Goal: Task Accomplishment & Management: Use online tool/utility

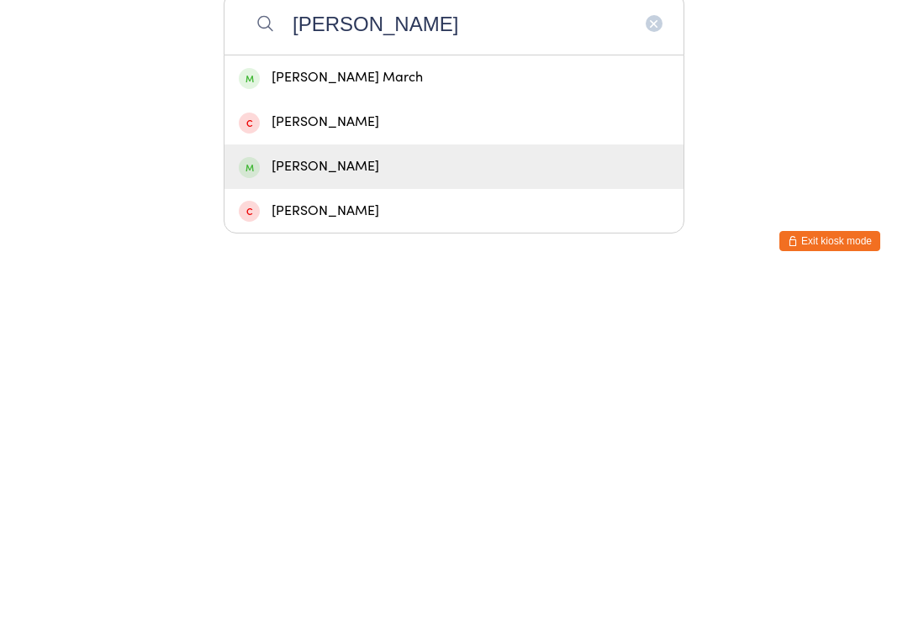
type input "[PERSON_NAME]"
click at [319, 496] on div "[PERSON_NAME]" at bounding box center [454, 507] width 430 height 23
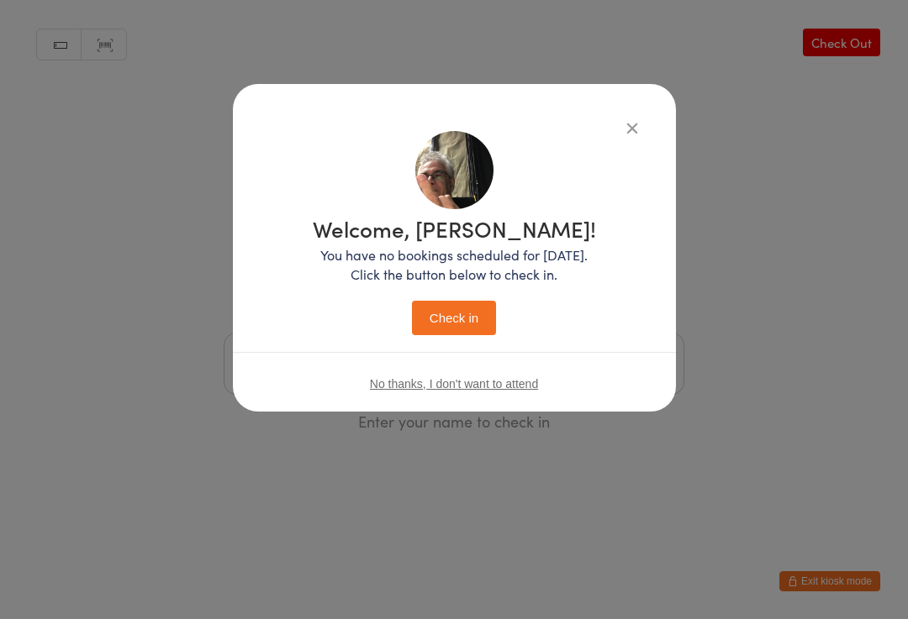
click at [458, 301] on button "Check in" at bounding box center [454, 318] width 84 height 34
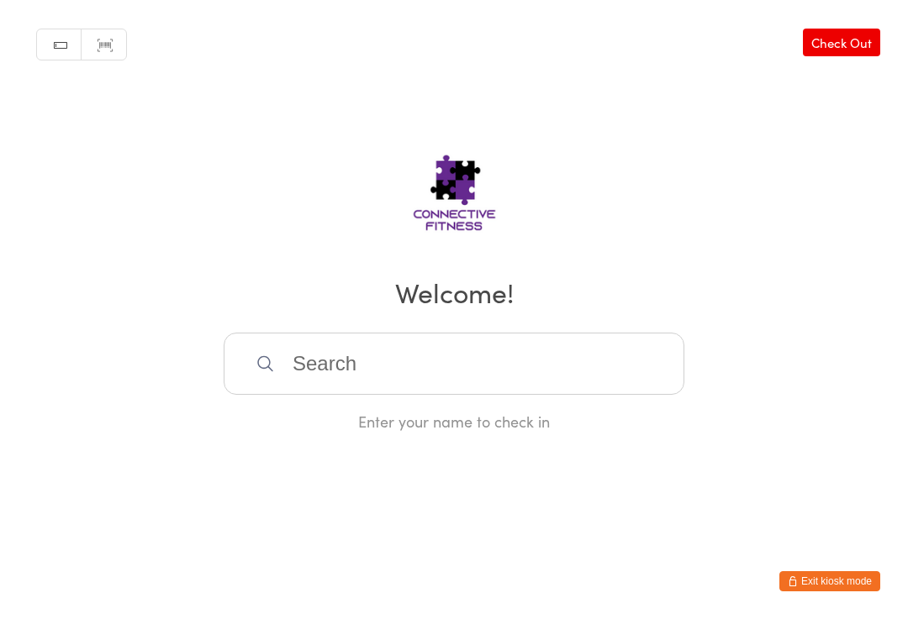
click at [314, 378] on input "search" at bounding box center [454, 364] width 461 height 62
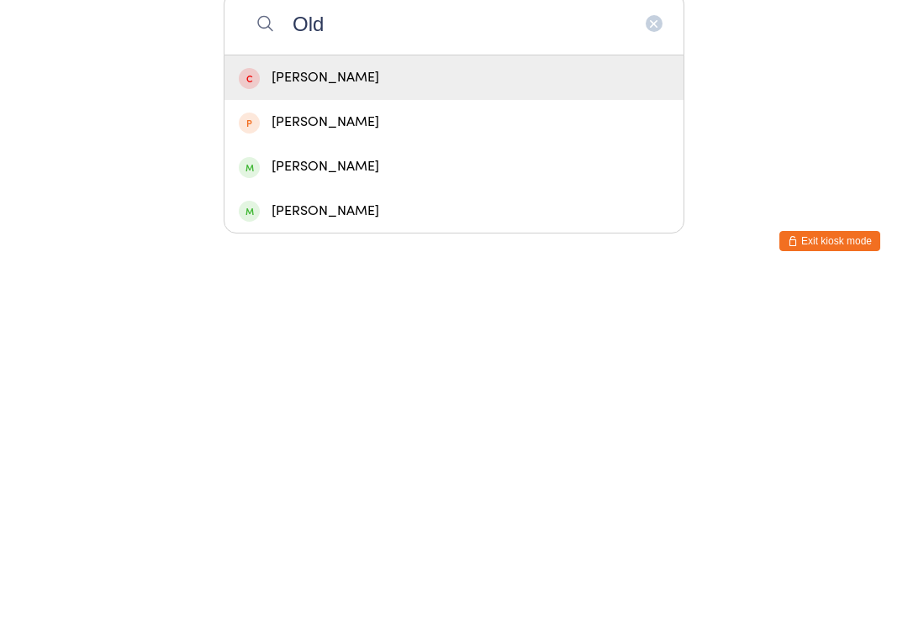
type input "Old"
click at [413, 496] on div "[PERSON_NAME]" at bounding box center [454, 507] width 430 height 23
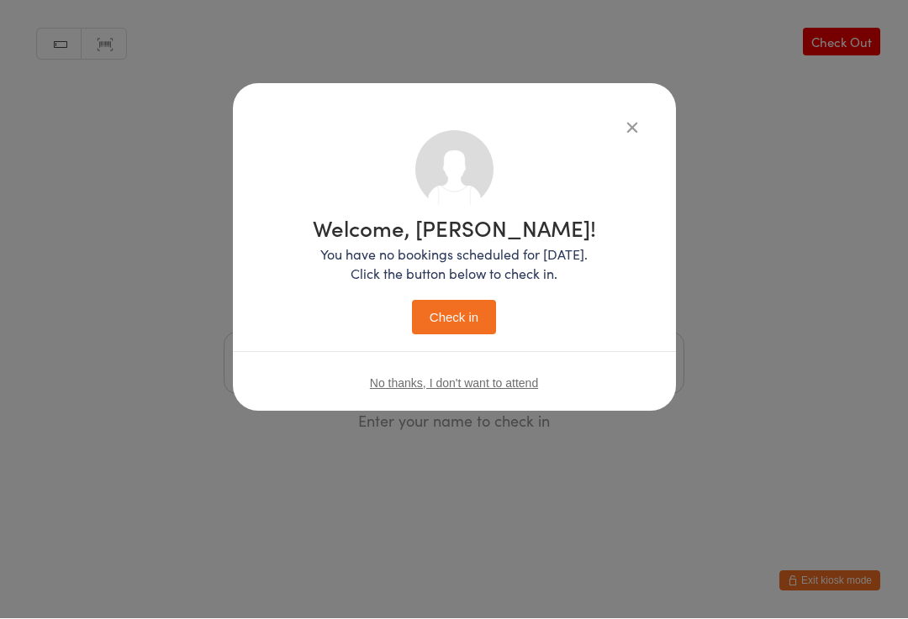
click at [458, 321] on button "Check in" at bounding box center [454, 318] width 84 height 34
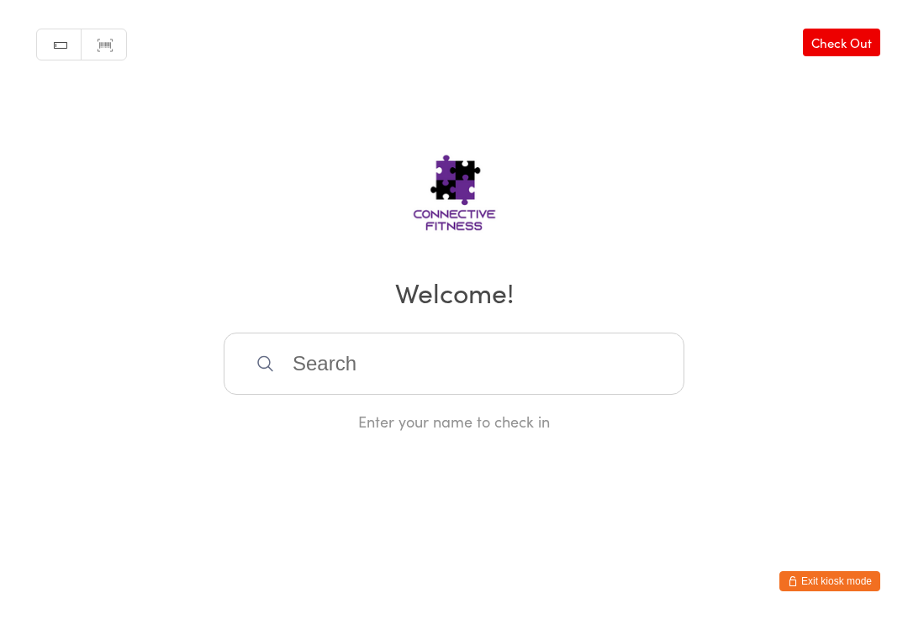
click at [464, 352] on input "search" at bounding box center [454, 364] width 461 height 62
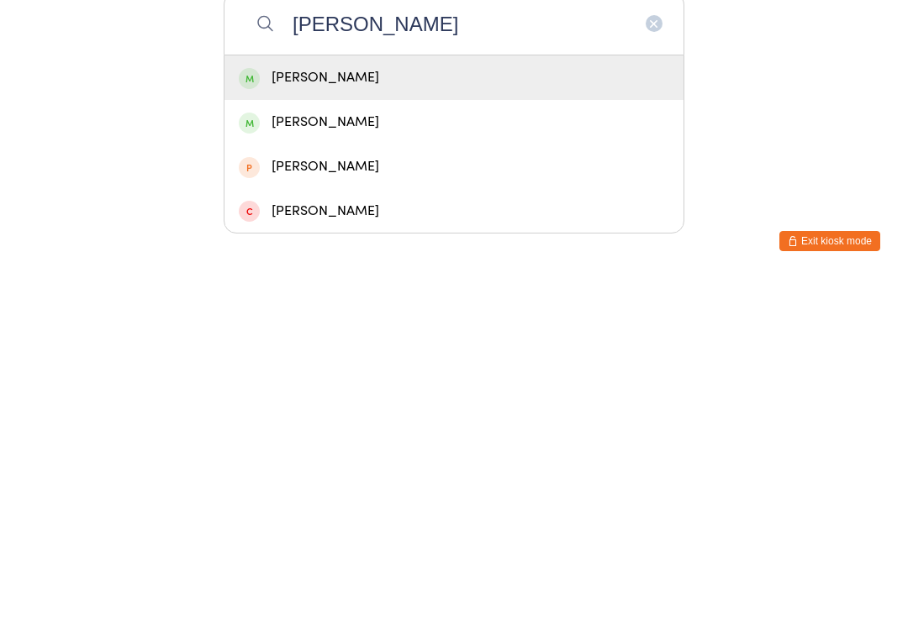
type input "[PERSON_NAME]"
click at [300, 407] on div "[PERSON_NAME]" at bounding box center [454, 418] width 430 height 23
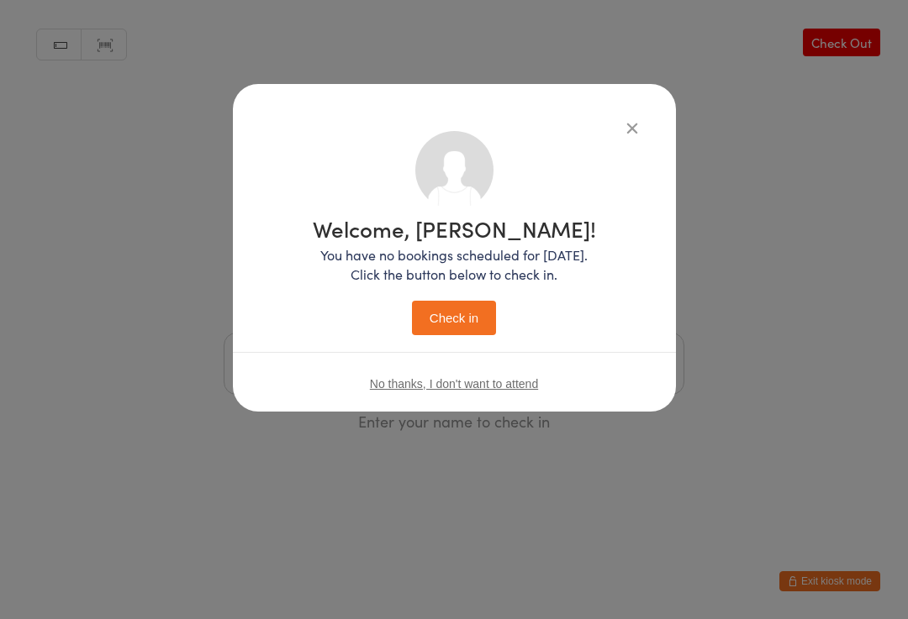
click at [447, 310] on button "Check in" at bounding box center [454, 318] width 84 height 34
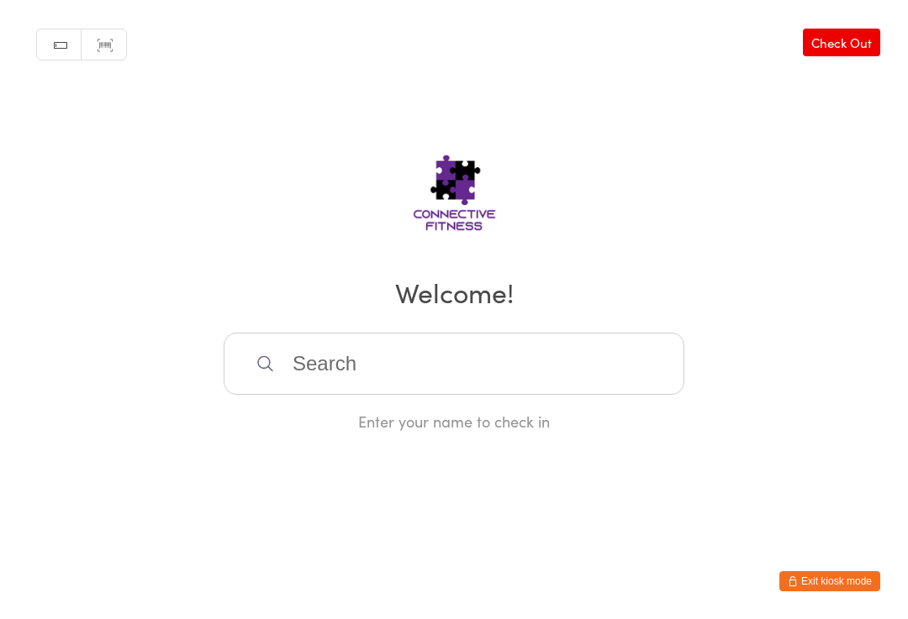
click at [467, 381] on input "search" at bounding box center [454, 364] width 461 height 62
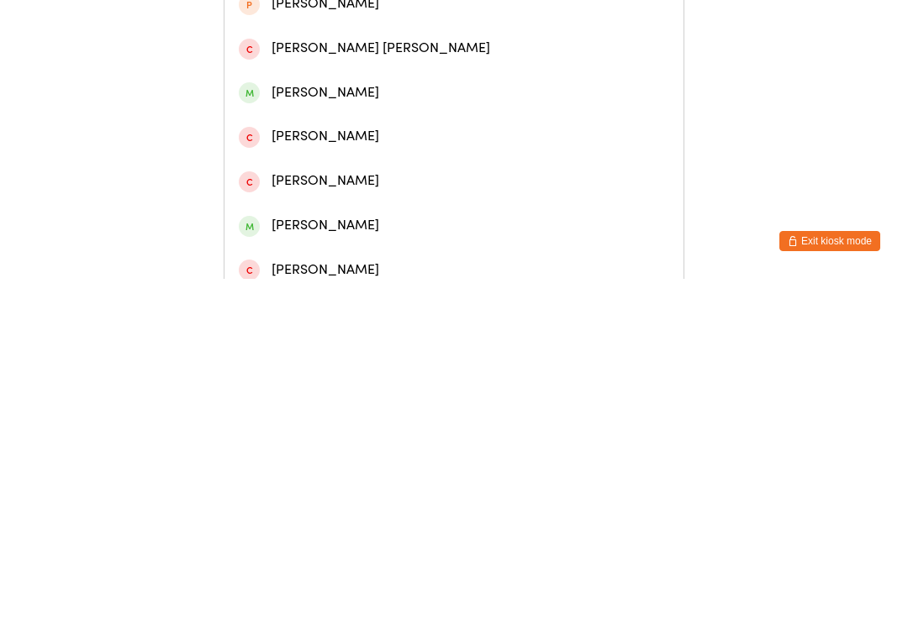
type input "[PERSON_NAME]"
click at [372, 76] on div "[PERSON_NAME]" at bounding box center [454, 77] width 430 height 23
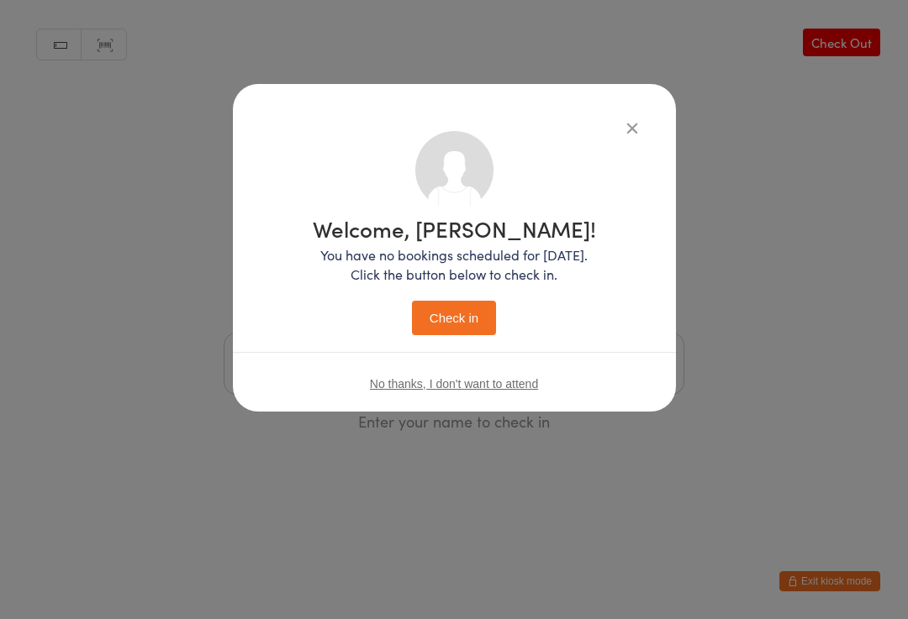
click at [464, 324] on button "Check in" at bounding box center [454, 318] width 84 height 34
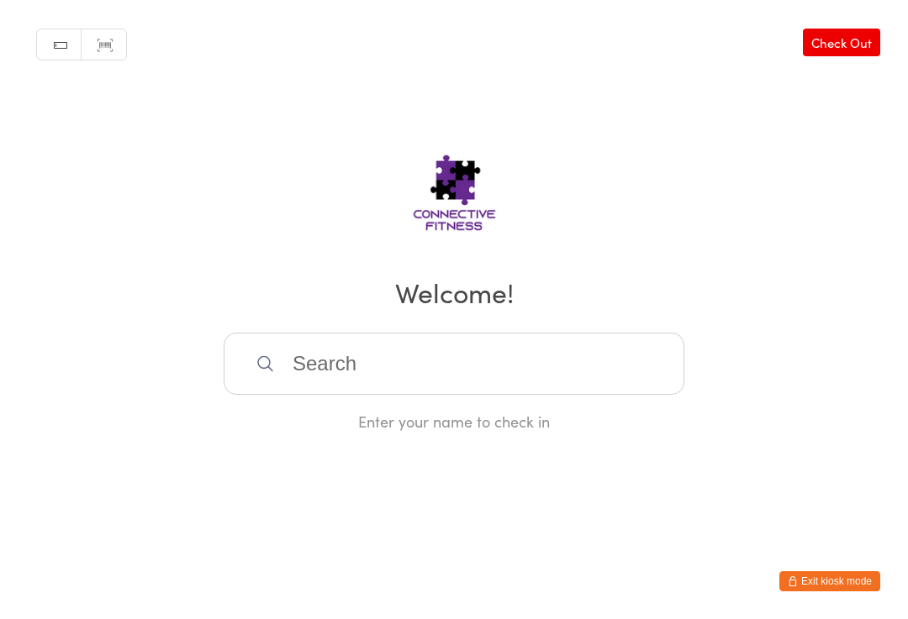
click at [482, 377] on input "search" at bounding box center [454, 364] width 461 height 62
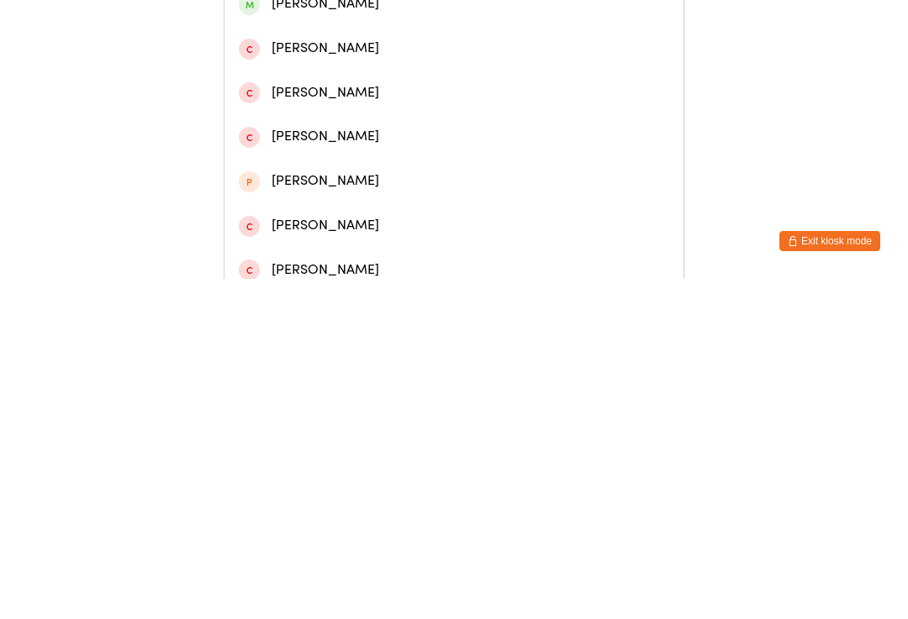
type input "Brody"
click at [387, 174] on div "[PERSON_NAME]" at bounding box center [454, 166] width 430 height 23
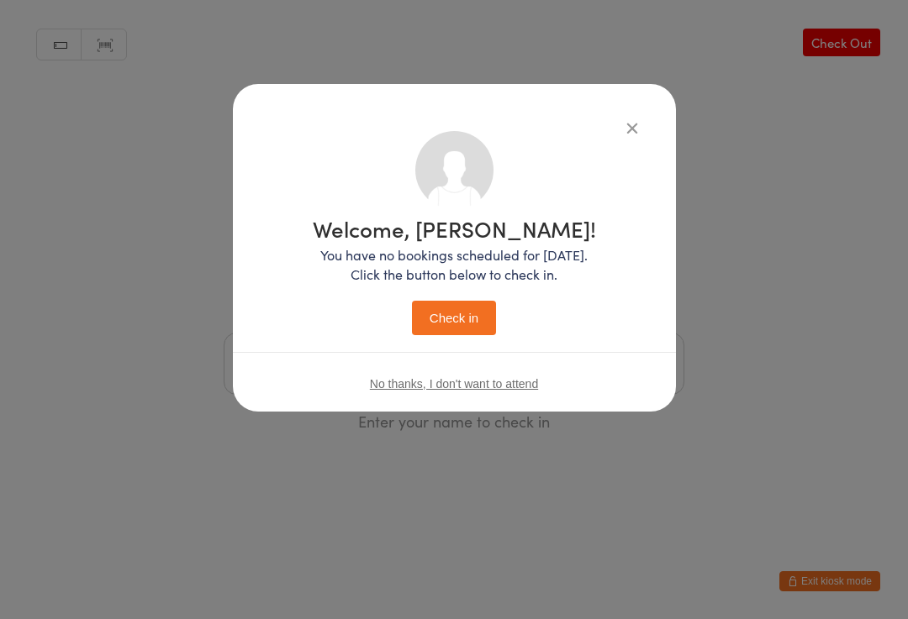
click at [456, 314] on button "Check in" at bounding box center [454, 318] width 84 height 34
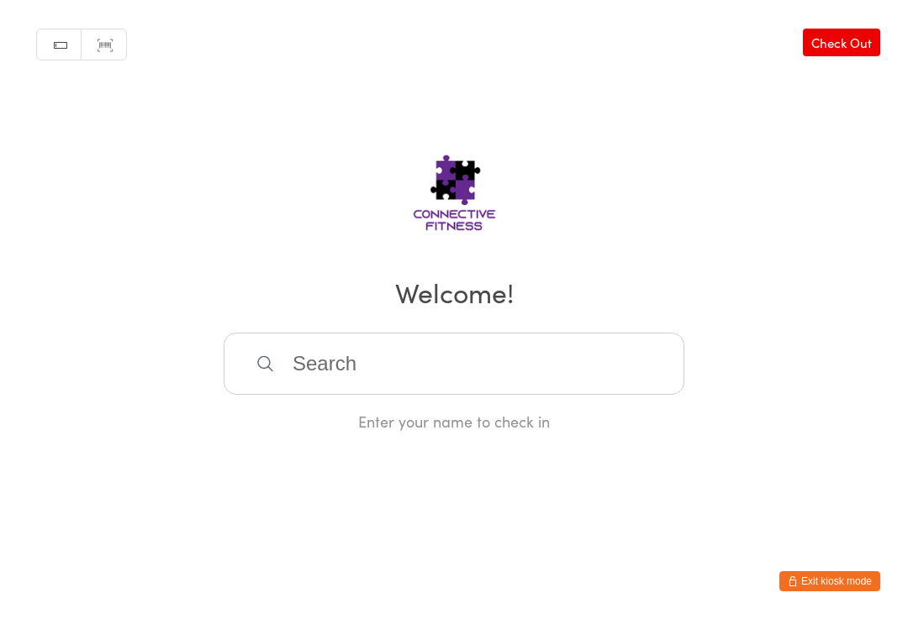
click at [351, 371] on input "search" at bounding box center [454, 364] width 461 height 62
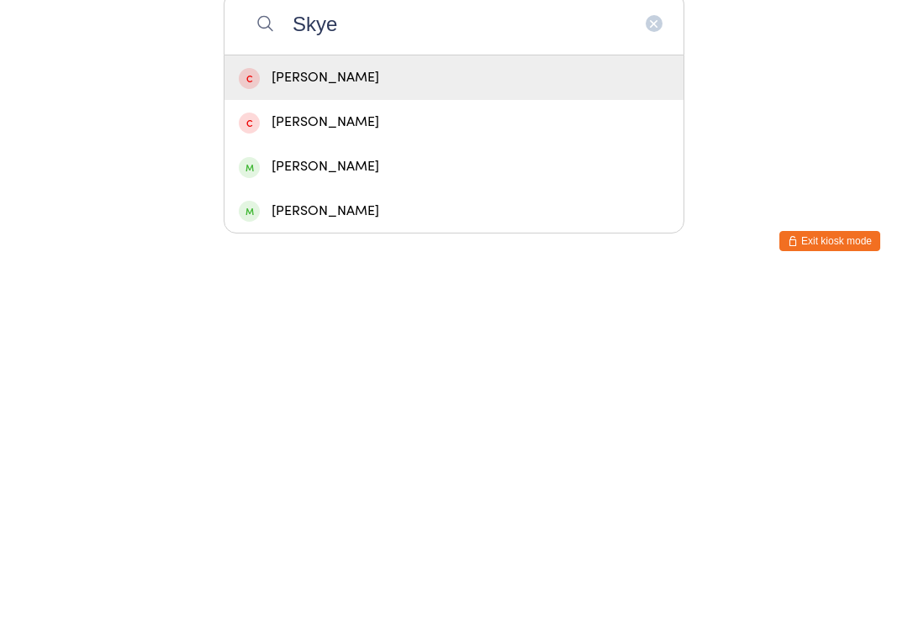
type input "Skye"
click at [323, 496] on div "[PERSON_NAME]" at bounding box center [454, 507] width 430 height 23
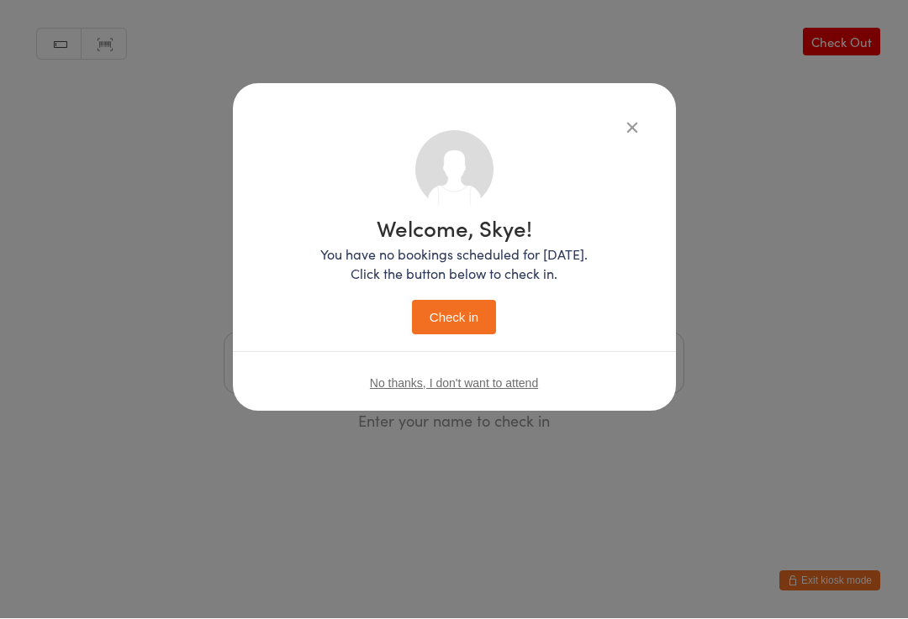
click at [452, 319] on button "Check in" at bounding box center [454, 318] width 84 height 34
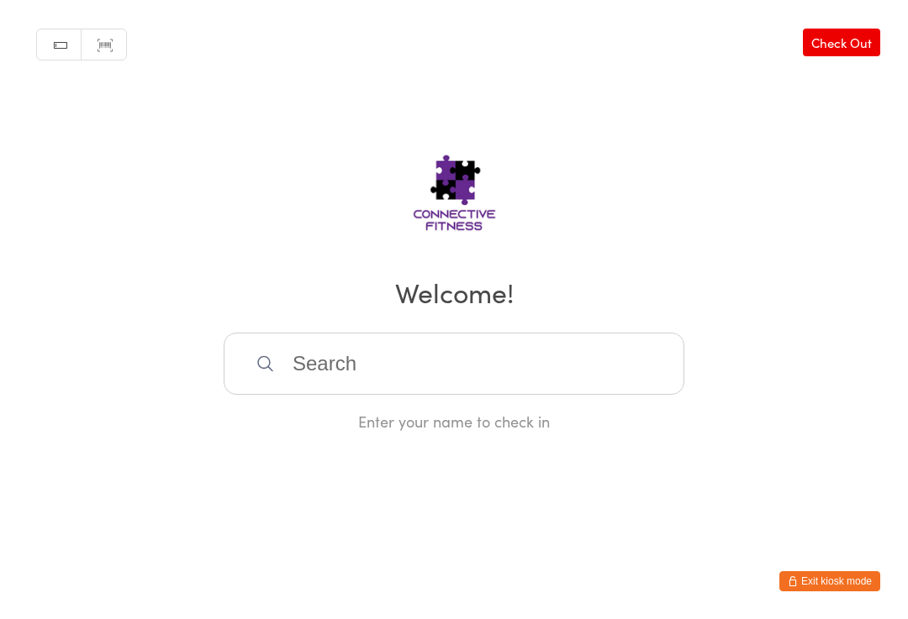
click at [503, 366] on input "search" at bounding box center [454, 364] width 461 height 62
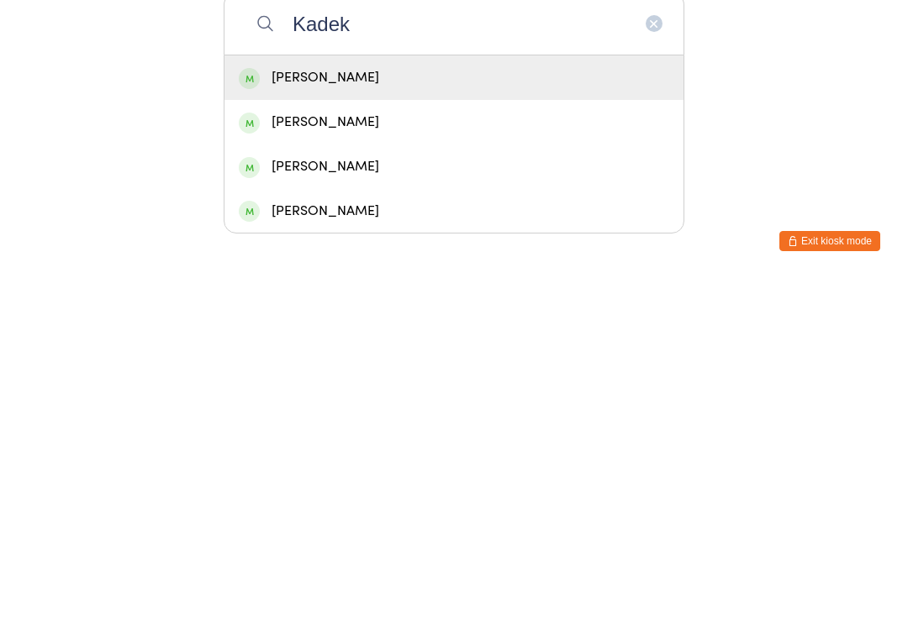
type input "Kadek"
click at [469, 396] on div "[PERSON_NAME]" at bounding box center [453, 418] width 459 height 45
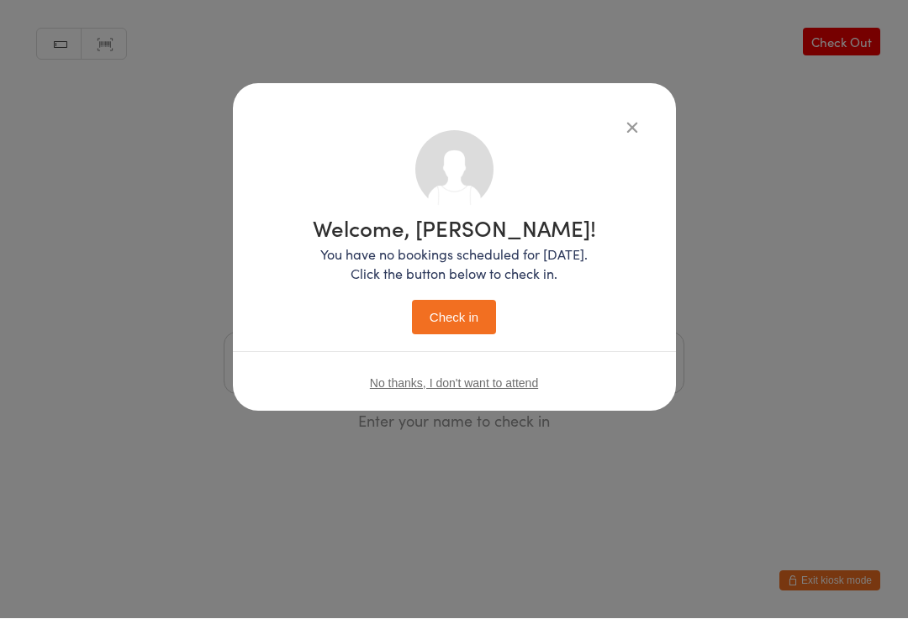
click at [457, 319] on button "Check in" at bounding box center [454, 318] width 84 height 34
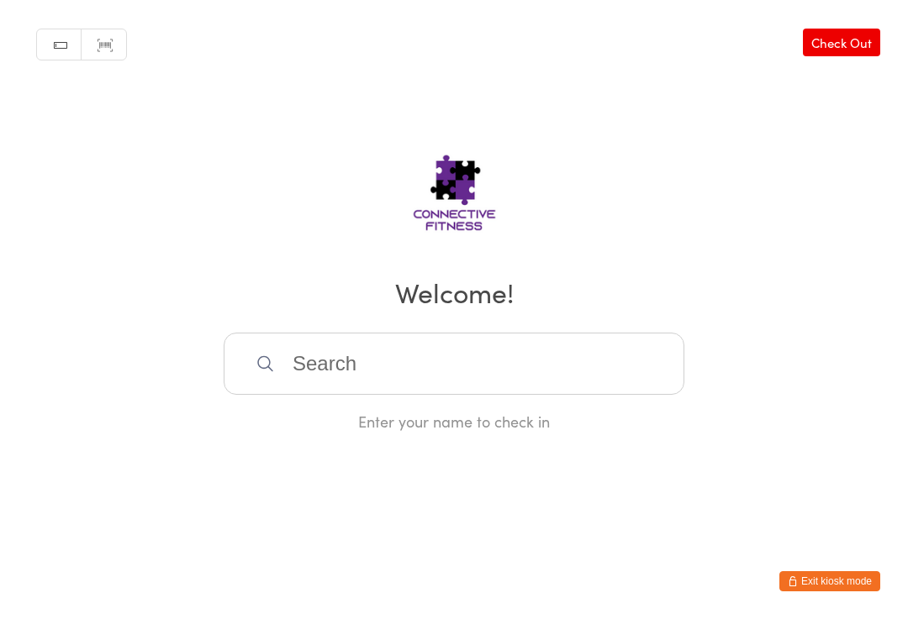
click at [467, 361] on input "search" at bounding box center [454, 364] width 461 height 62
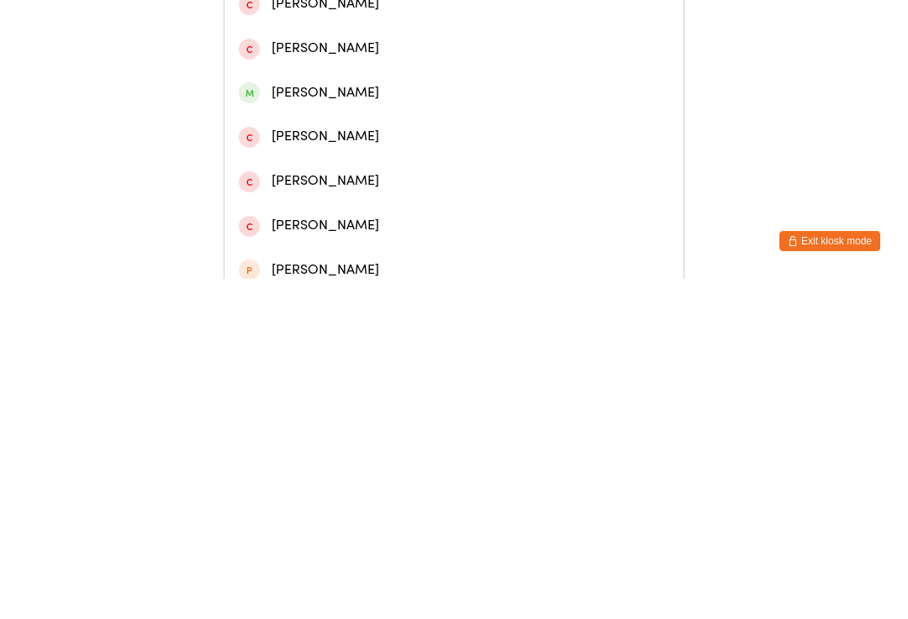
type input "[PERSON_NAME]"
click at [383, 212] on div "[PERSON_NAME]" at bounding box center [454, 211] width 430 height 23
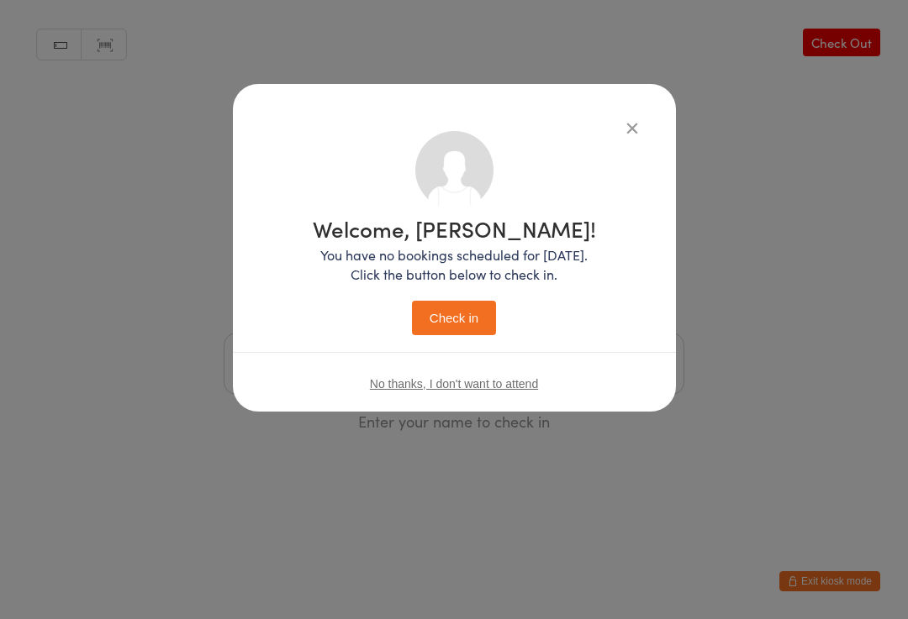
click at [475, 314] on button "Check in" at bounding box center [454, 318] width 84 height 34
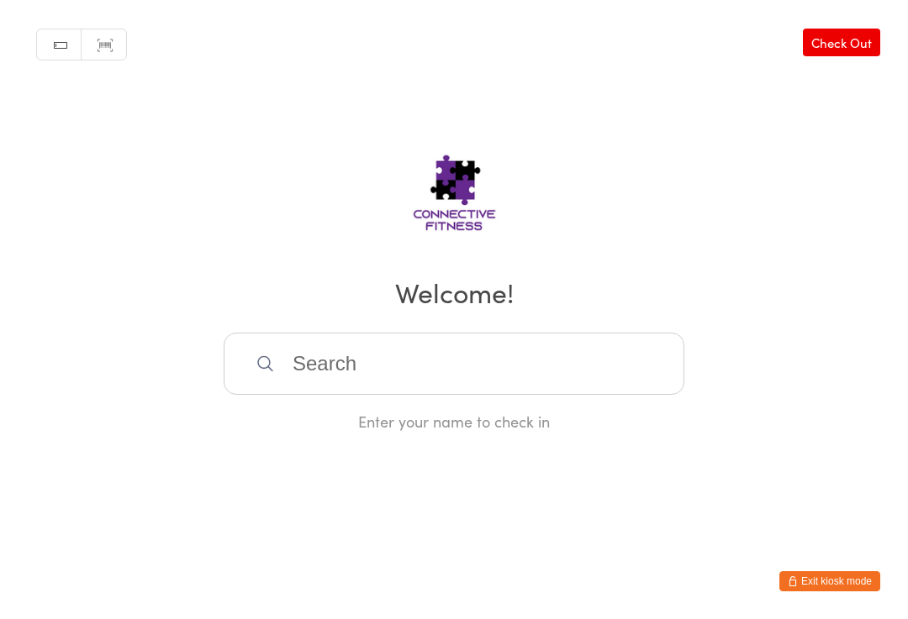
click at [449, 367] on input "search" at bounding box center [454, 364] width 461 height 62
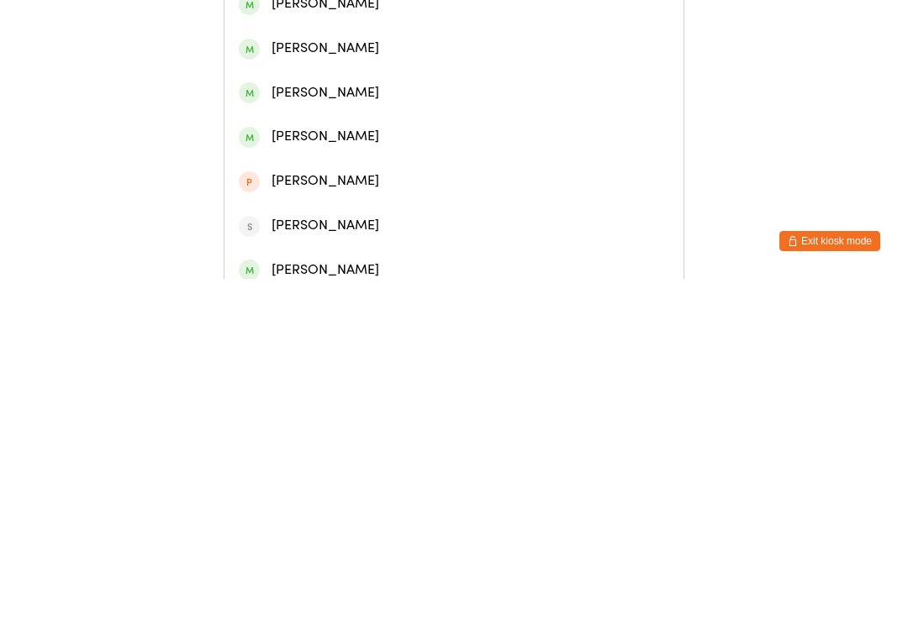
type input "[PERSON_NAME]"
click at [340, 134] on div "[PERSON_NAME]" at bounding box center [454, 122] width 430 height 23
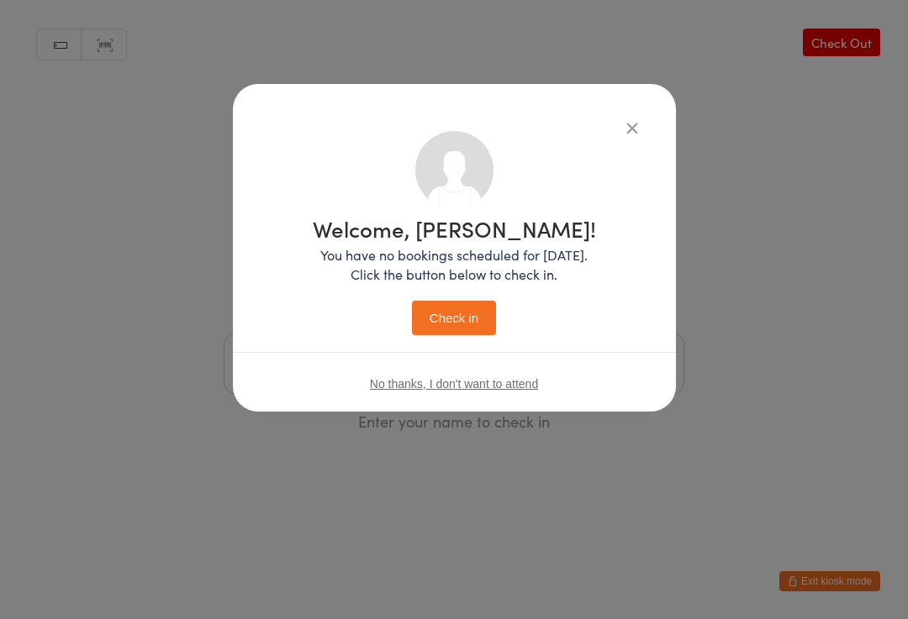
click at [462, 307] on button "Check in" at bounding box center [454, 318] width 84 height 34
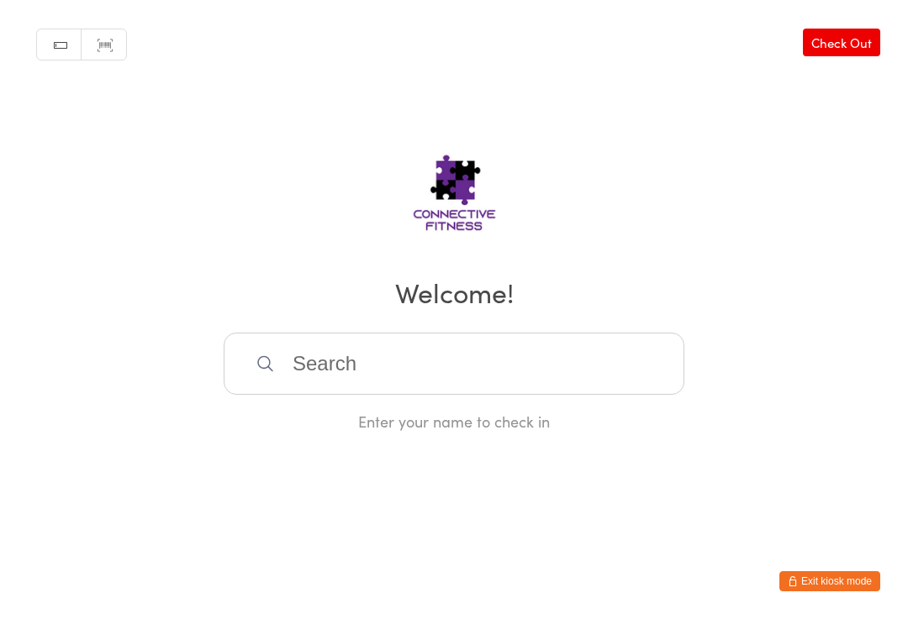
click at [380, 364] on input "search" at bounding box center [454, 364] width 461 height 62
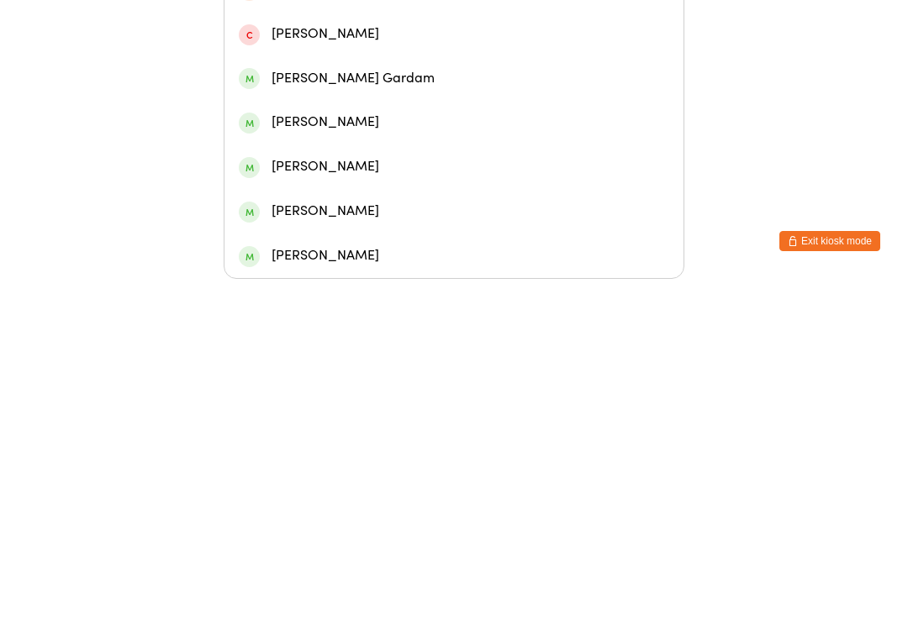
type input "Am"
click at [336, 274] on div "[PERSON_NAME]" at bounding box center [454, 285] width 430 height 23
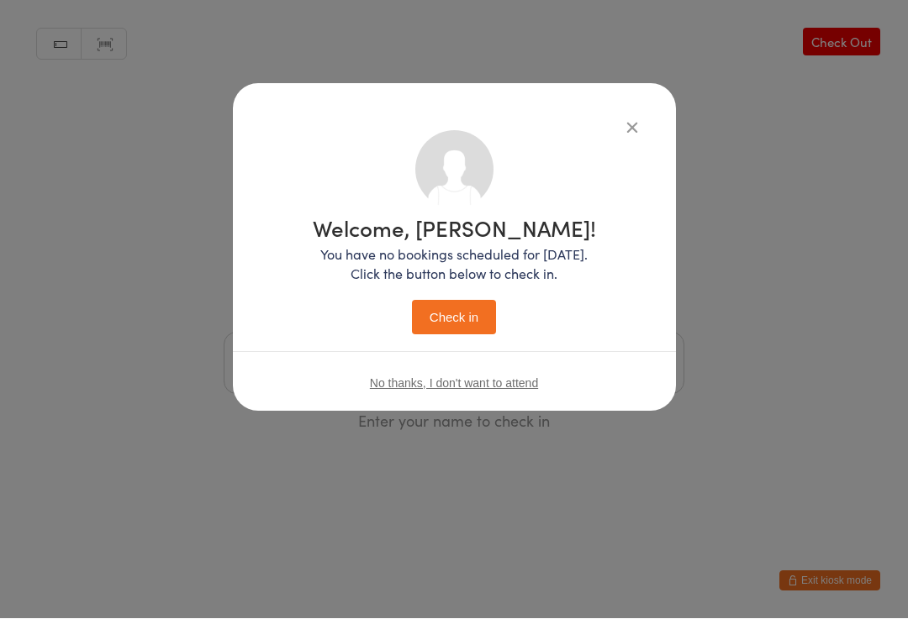
click at [458, 326] on button "Check in" at bounding box center [454, 318] width 84 height 34
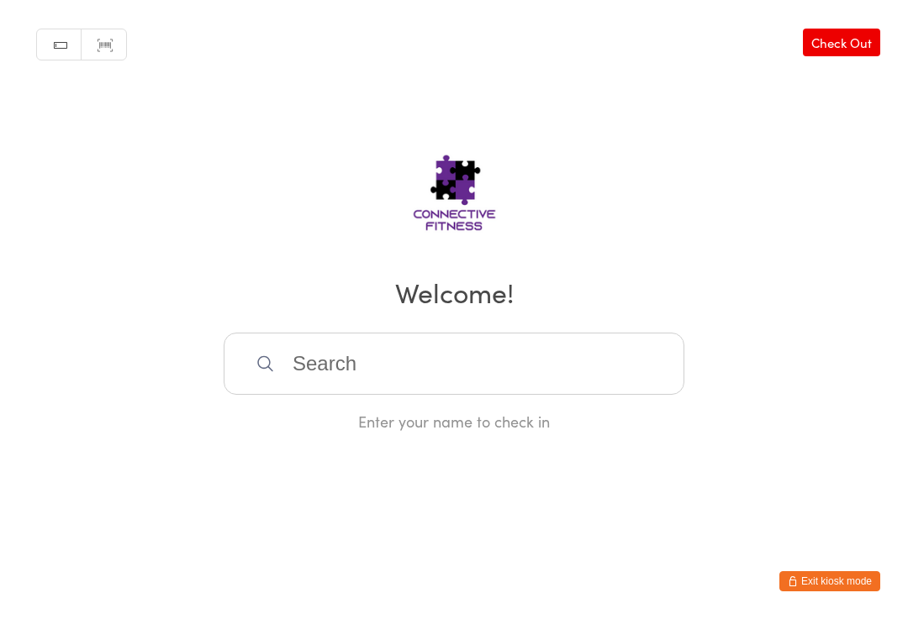
click at [570, 379] on input "search" at bounding box center [454, 364] width 461 height 62
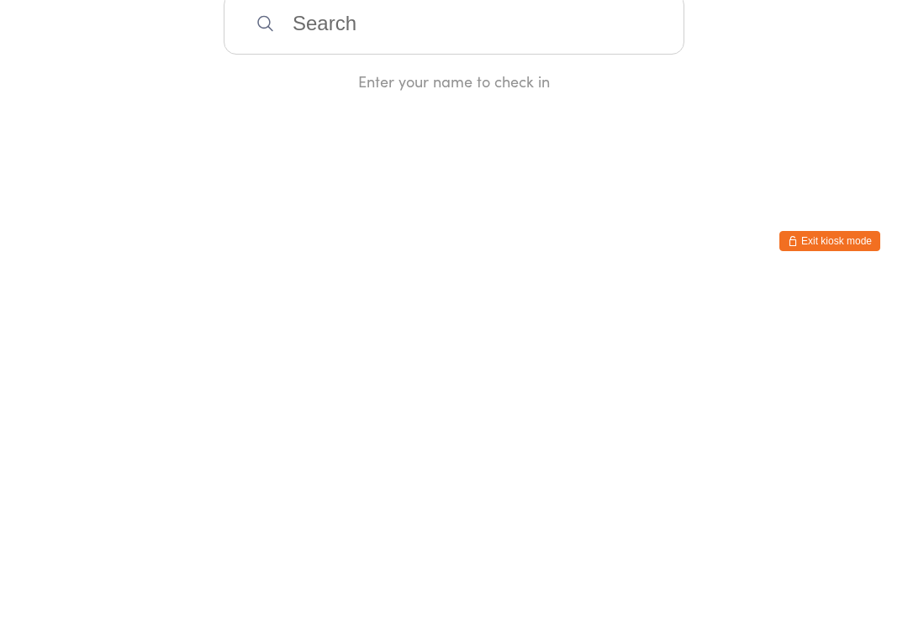
type input "A"
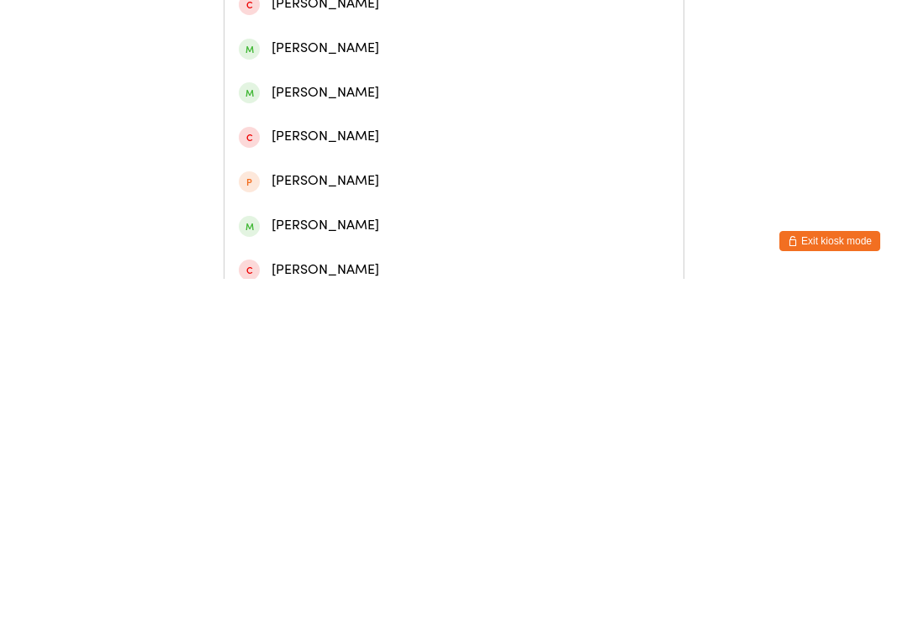
type input "[PERSON_NAME]"
click at [435, 83] on div "[PERSON_NAME]" at bounding box center [454, 77] width 430 height 23
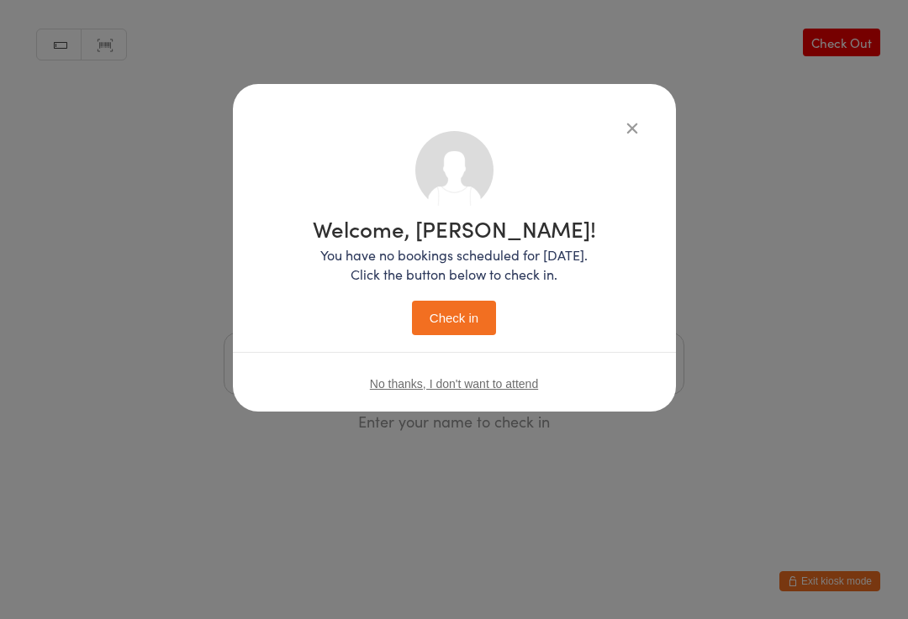
click at [469, 332] on button "Check in" at bounding box center [454, 318] width 84 height 34
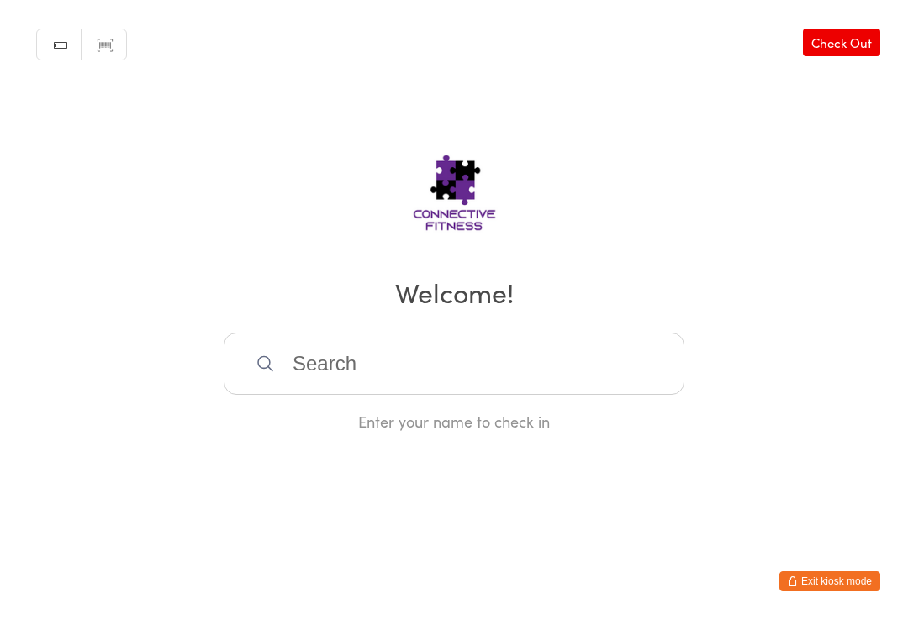
click at [410, 361] on input "search" at bounding box center [454, 364] width 461 height 62
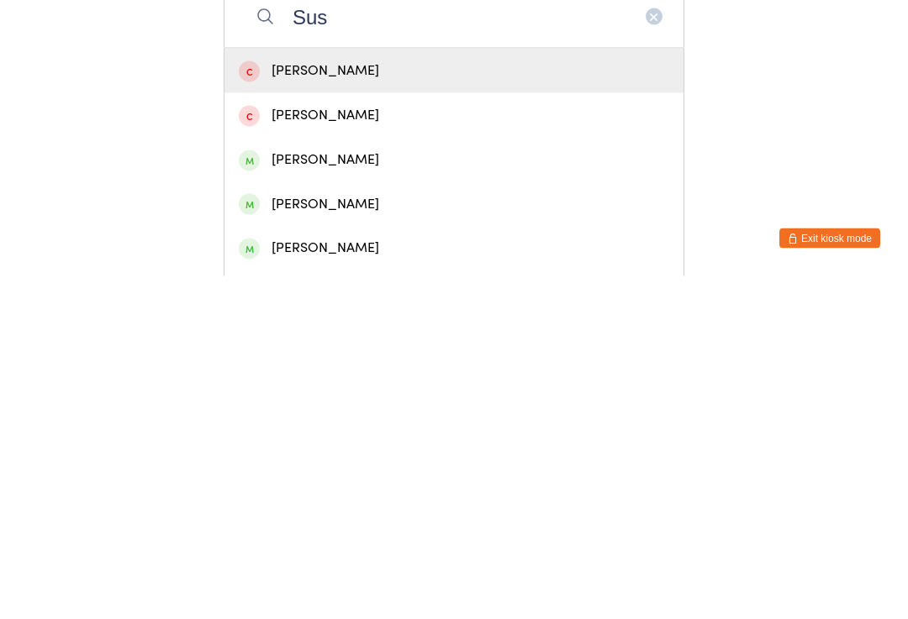
scroll to position [50, 0]
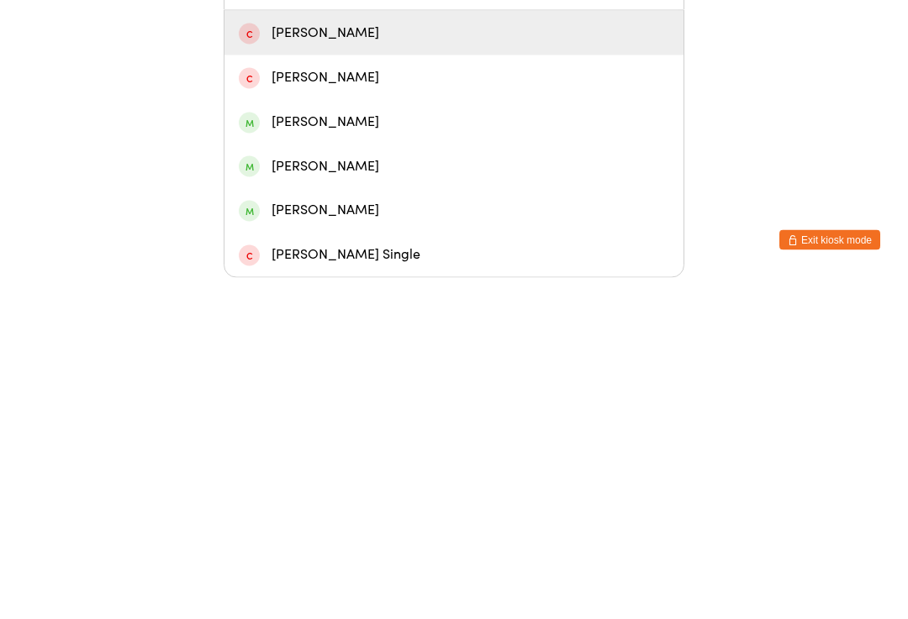
type input "Sus"
click at [384, 540] on div "[PERSON_NAME]" at bounding box center [454, 551] width 430 height 23
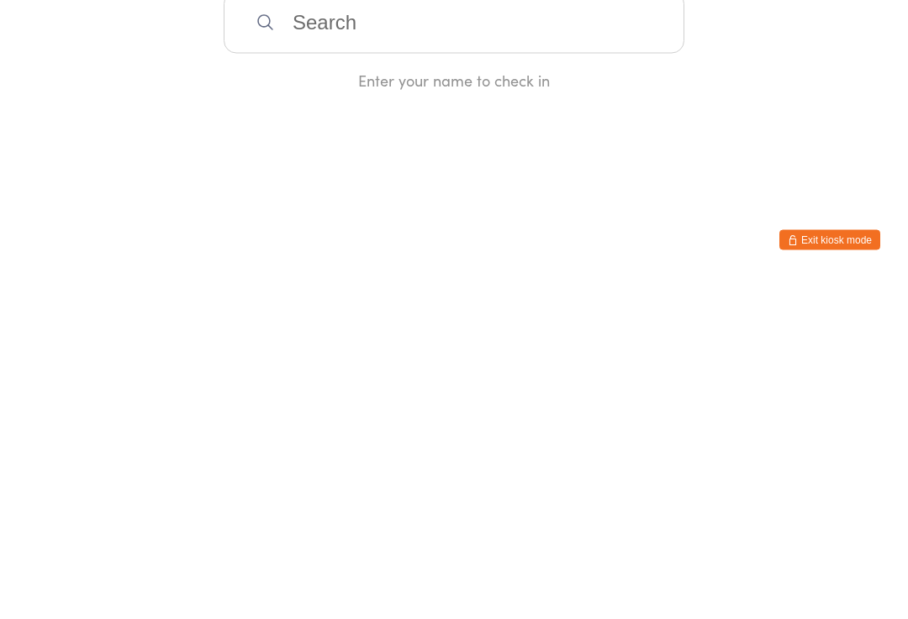
scroll to position [0, 0]
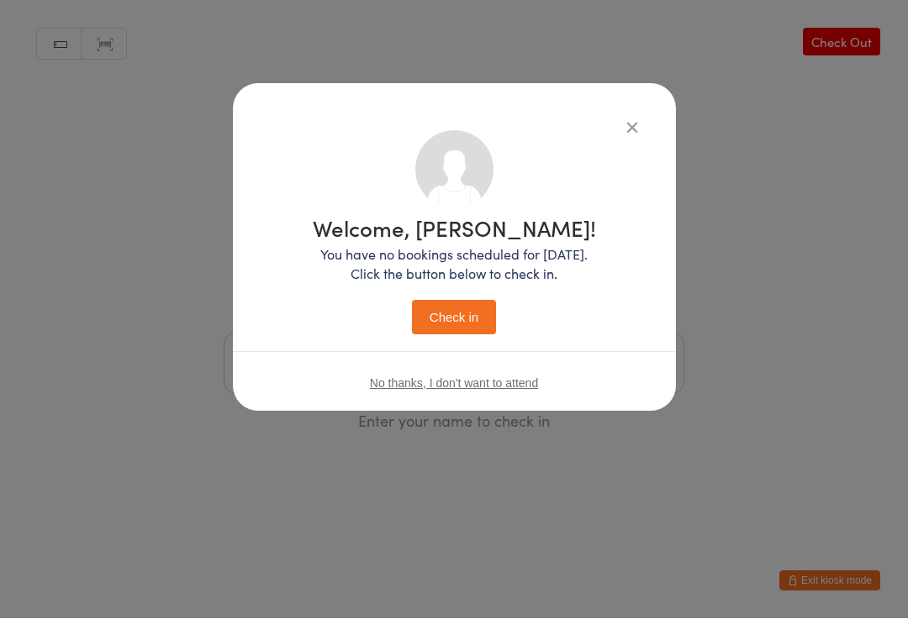
click at [454, 315] on button "Check in" at bounding box center [454, 318] width 84 height 34
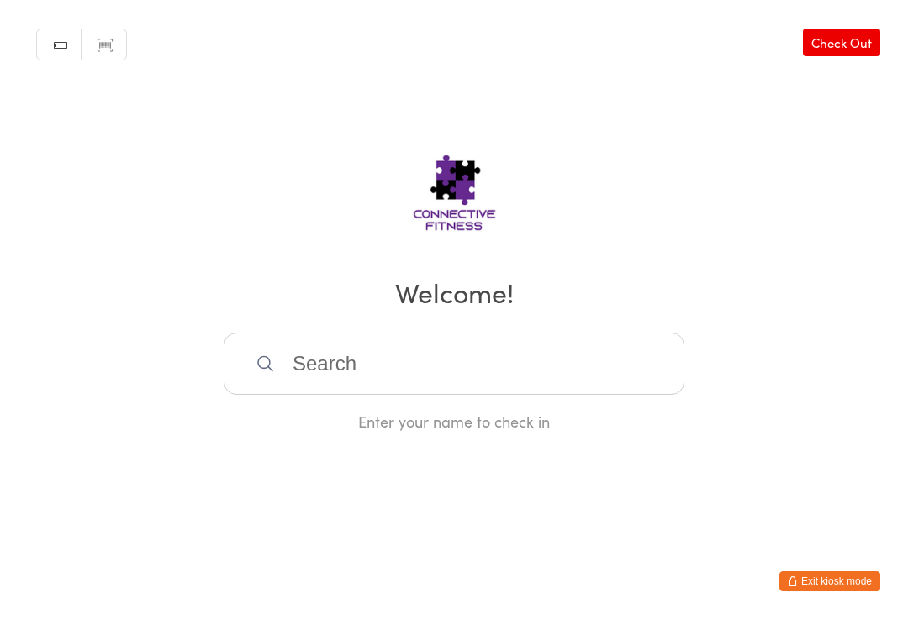
click at [596, 382] on input "search" at bounding box center [454, 364] width 461 height 62
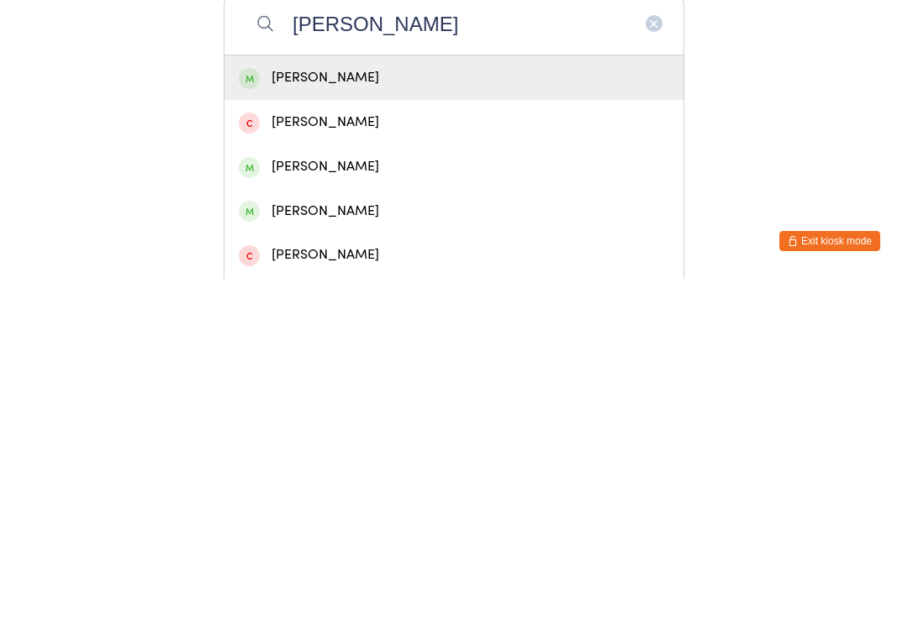
type input "[PERSON_NAME]"
click at [511, 407] on div "[PERSON_NAME]" at bounding box center [454, 418] width 430 height 23
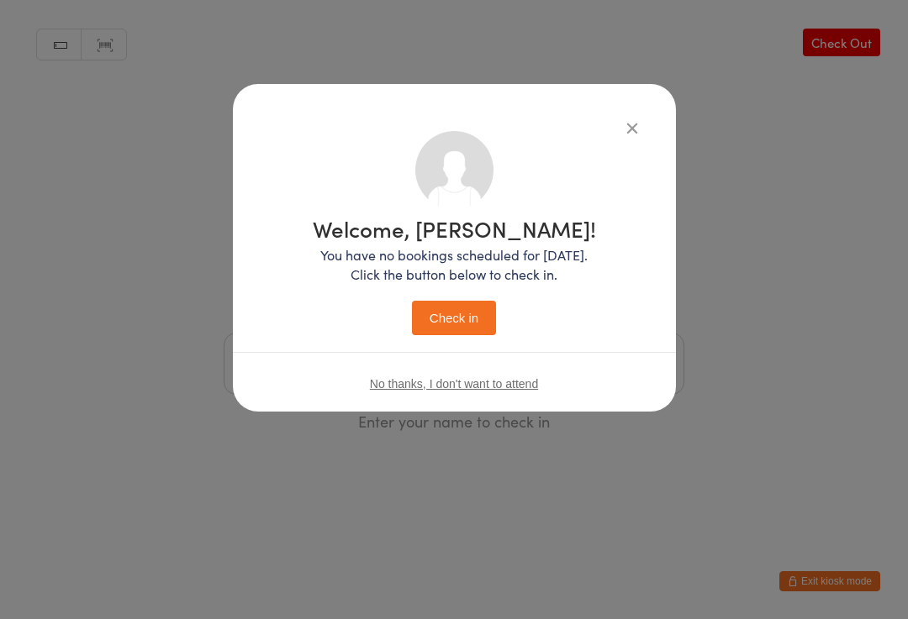
click at [458, 333] on button "Check in" at bounding box center [454, 318] width 84 height 34
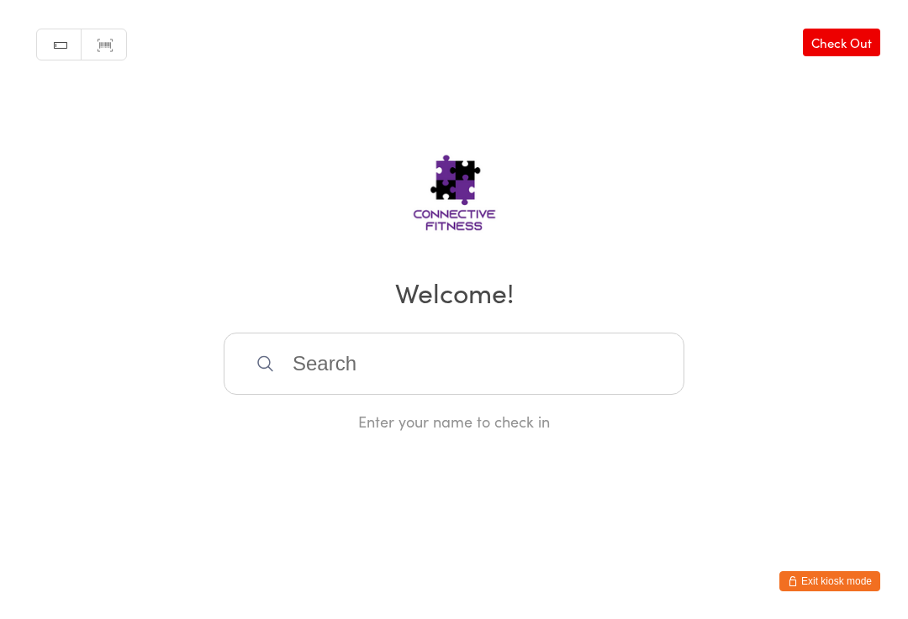
click at [508, 370] on input "search" at bounding box center [454, 364] width 461 height 62
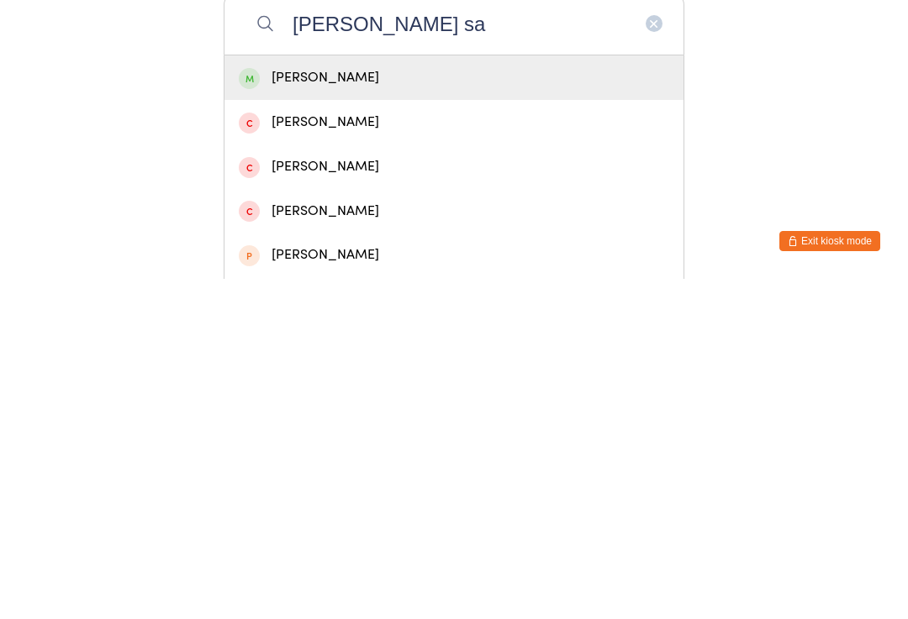
type input "[PERSON_NAME] sa"
click at [426, 407] on div "[PERSON_NAME]" at bounding box center [454, 418] width 430 height 23
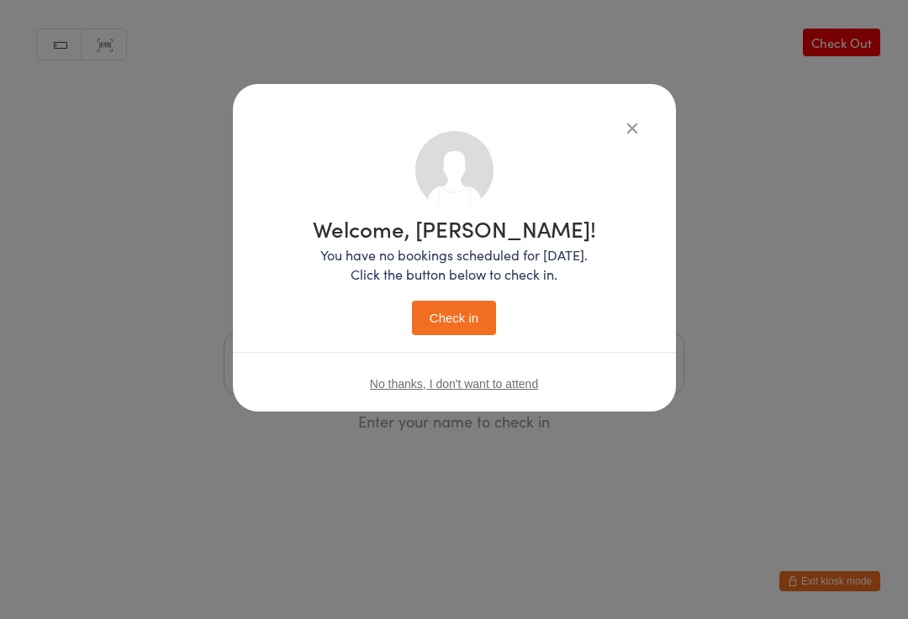
click at [457, 301] on button "Check in" at bounding box center [454, 318] width 84 height 34
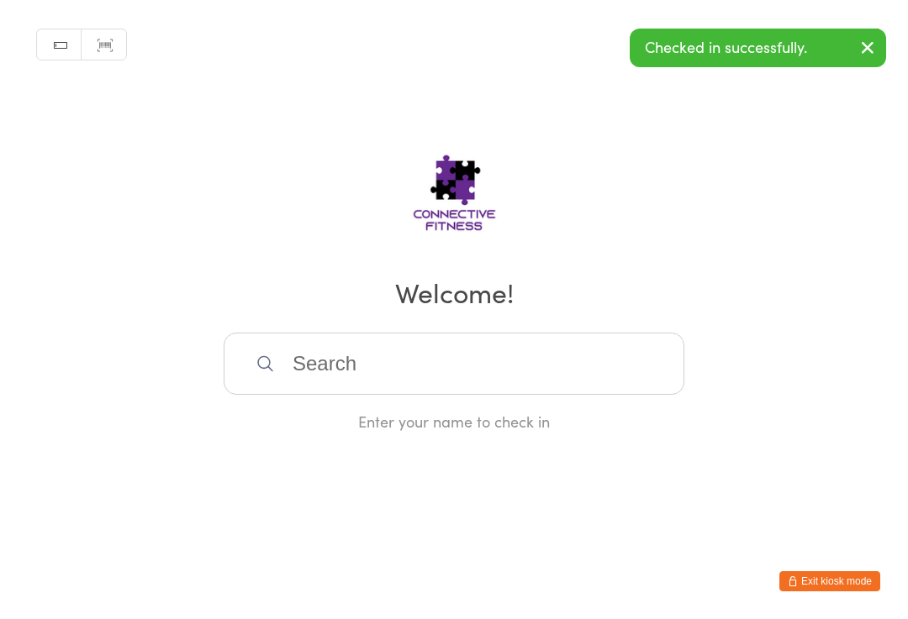
click at [391, 369] on input "search" at bounding box center [454, 364] width 461 height 62
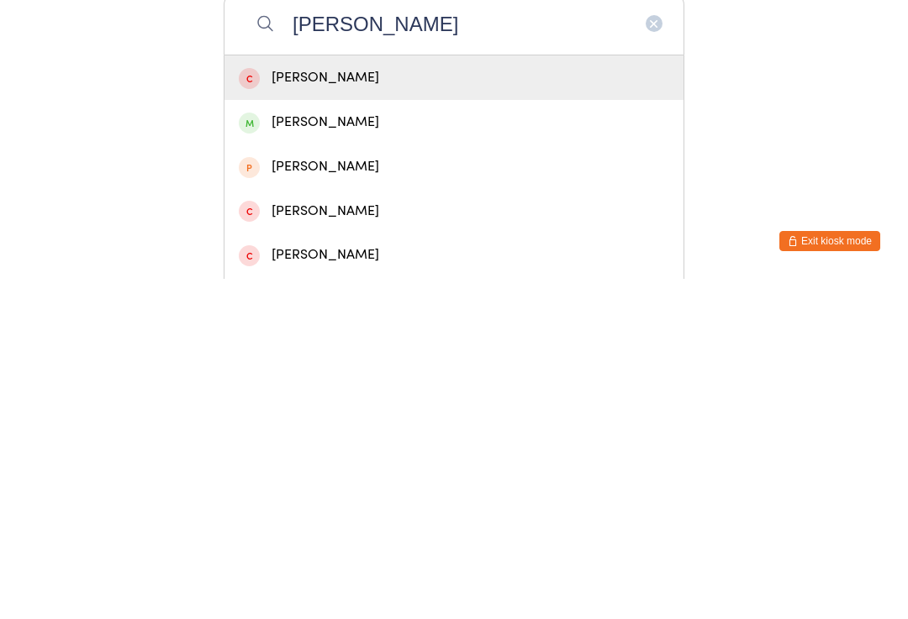
type input "[PERSON_NAME]"
click at [366, 451] on div "[PERSON_NAME]" at bounding box center [454, 462] width 430 height 23
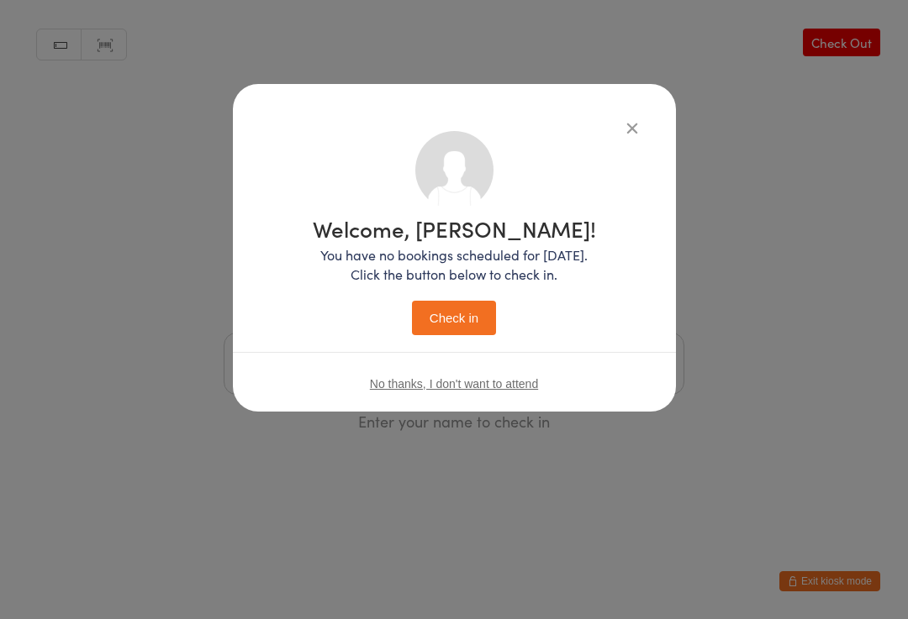
click at [460, 315] on button "Check in" at bounding box center [454, 318] width 84 height 34
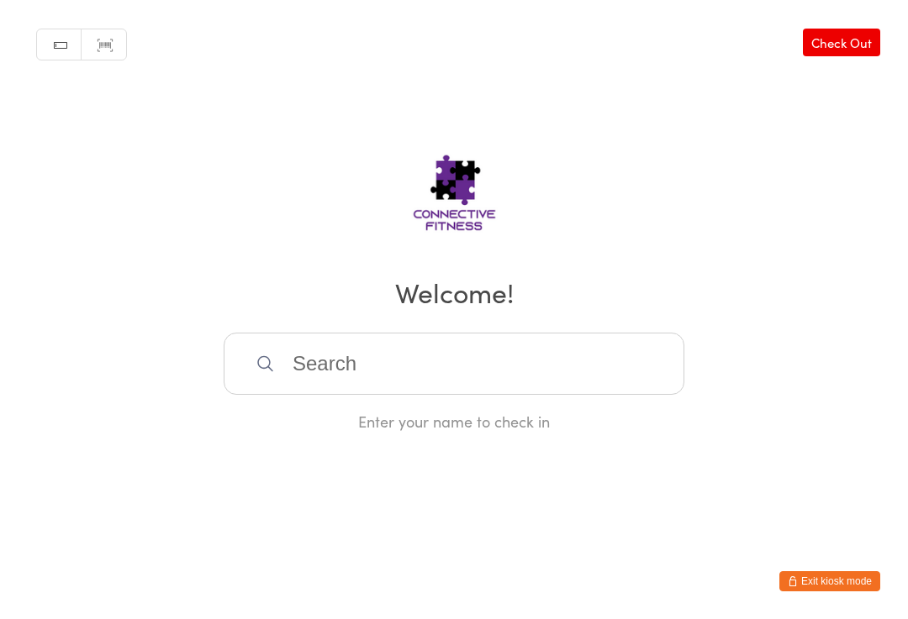
click at [831, 38] on link "Check Out" at bounding box center [841, 43] width 77 height 28
click at [509, 368] on input "search" at bounding box center [454, 364] width 461 height 62
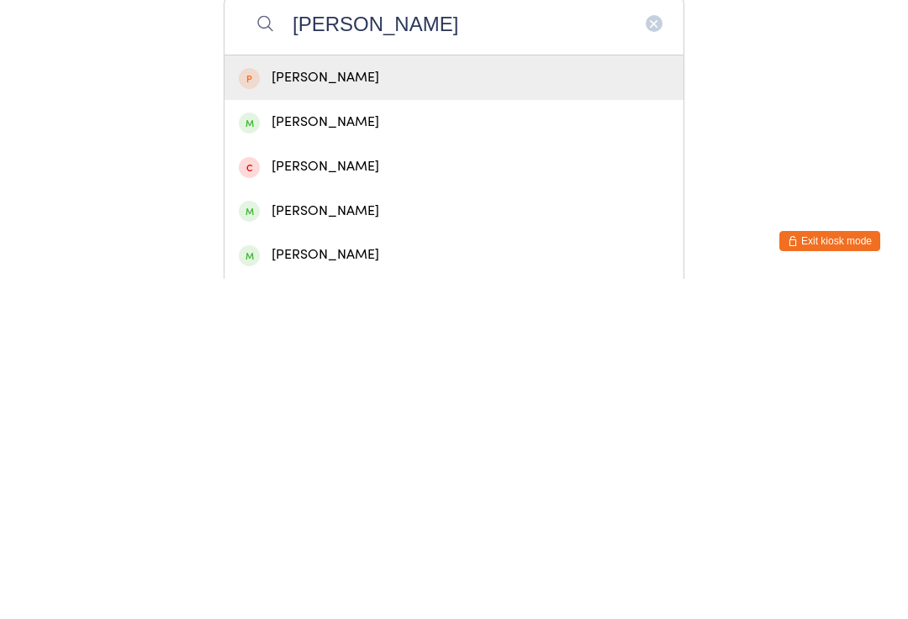
type input "[PERSON_NAME]"
click at [341, 540] on div "[PERSON_NAME]" at bounding box center [454, 551] width 430 height 23
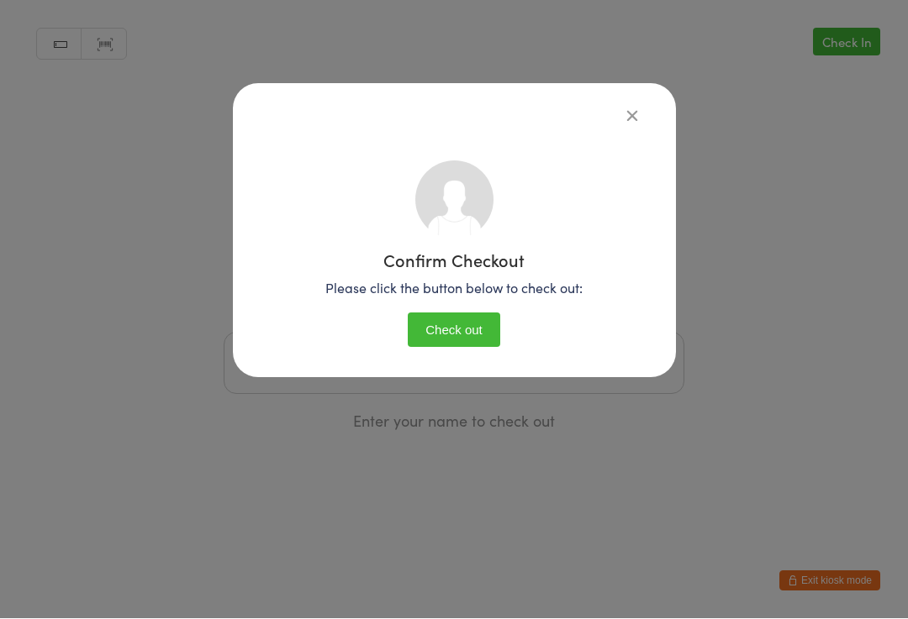
click at [451, 324] on button "Check out" at bounding box center [454, 331] width 92 height 34
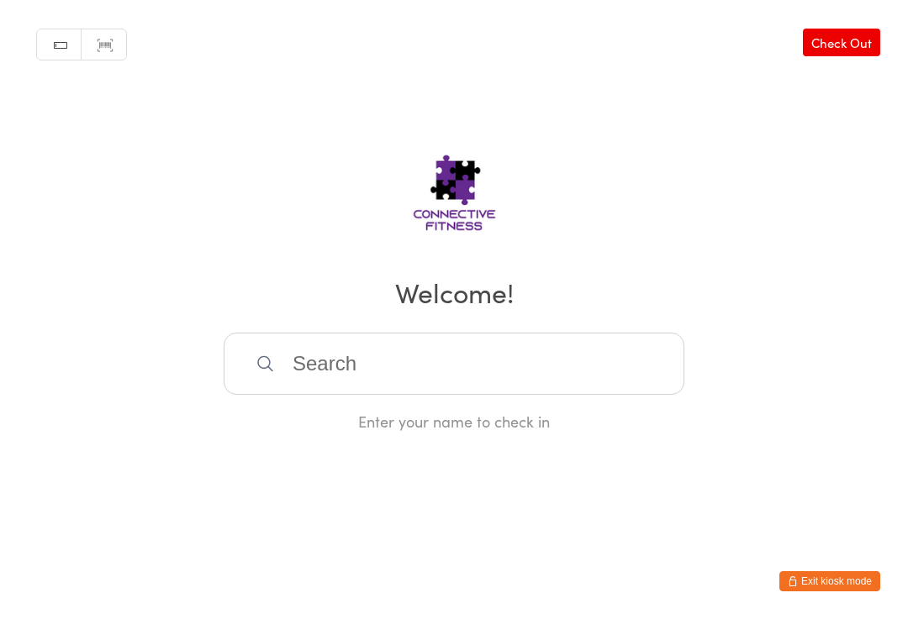
click at [333, 376] on input "search" at bounding box center [454, 364] width 461 height 62
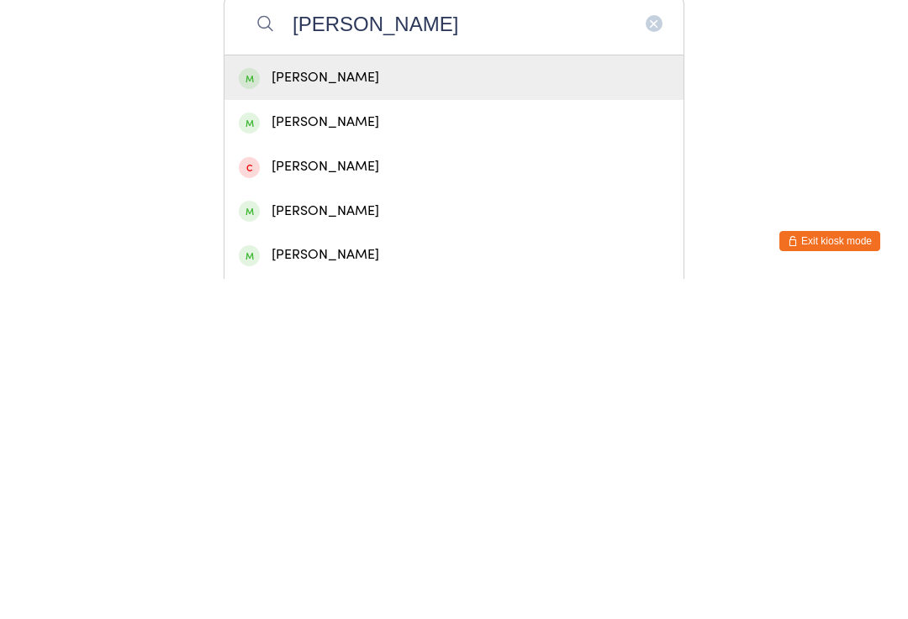
type input "[PERSON_NAME]"
click at [464, 407] on div "[PERSON_NAME]" at bounding box center [454, 418] width 430 height 23
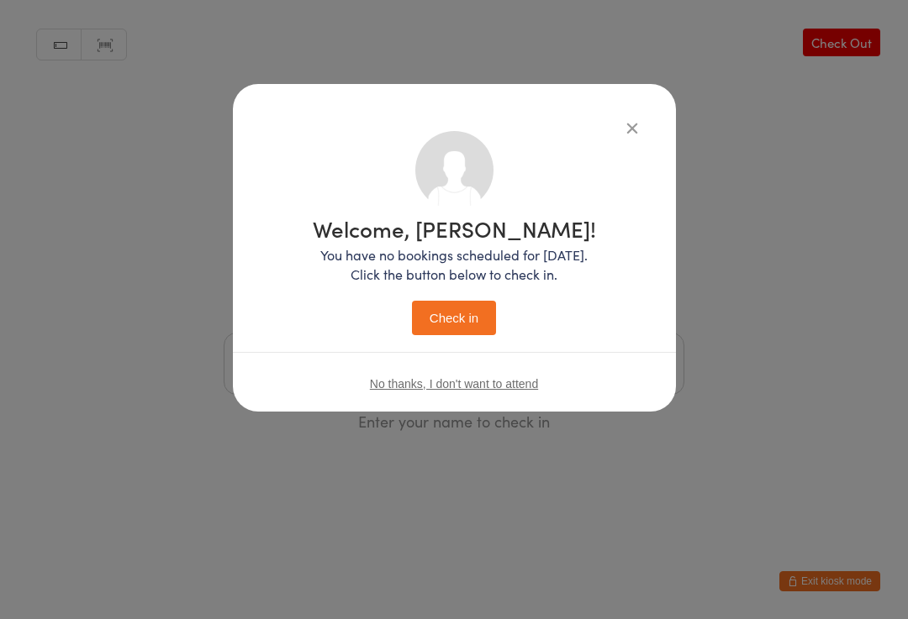
click at [468, 307] on button "Check in" at bounding box center [454, 318] width 84 height 34
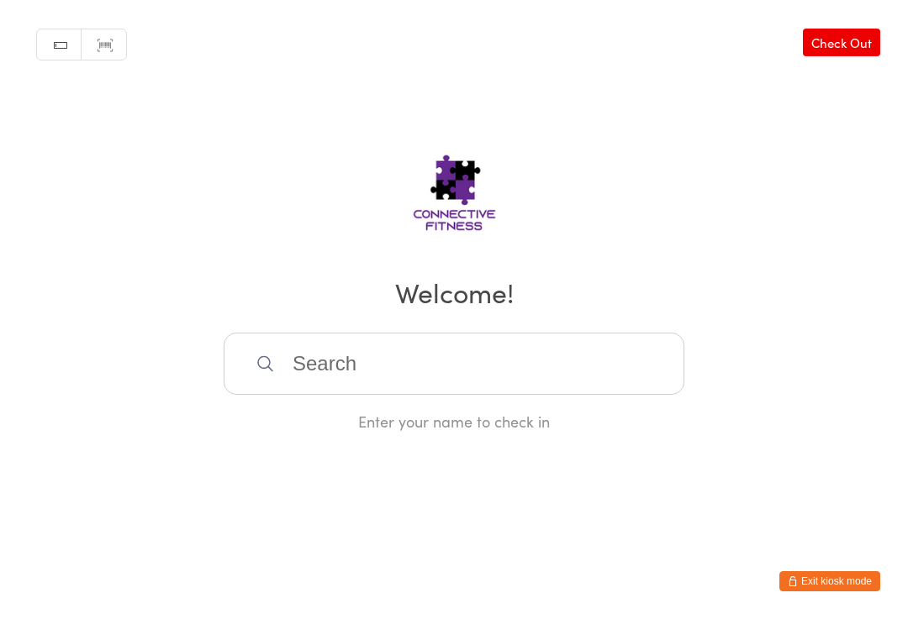
click at [325, 367] on input "search" at bounding box center [454, 364] width 461 height 62
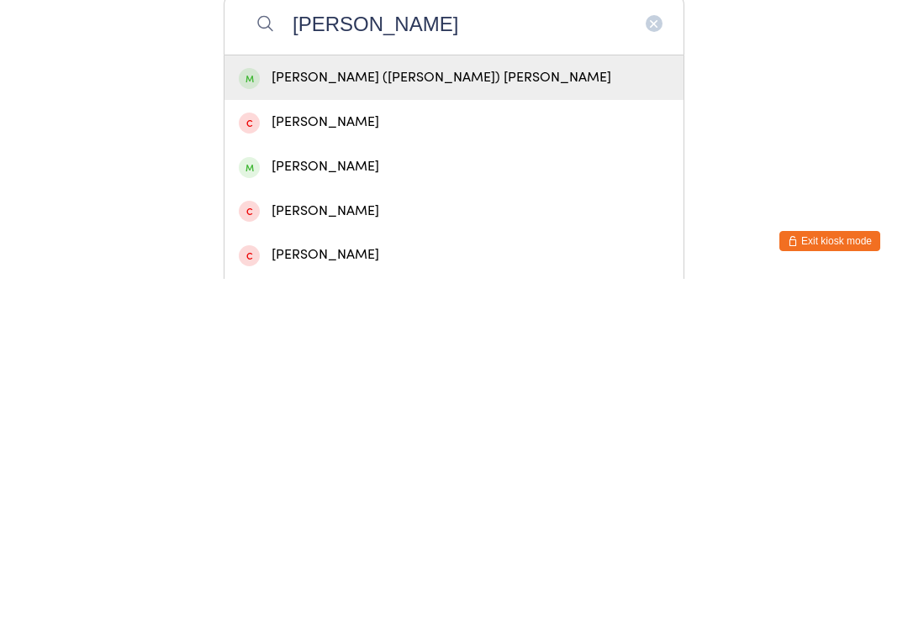
type input "[PERSON_NAME]"
click at [324, 407] on div "[PERSON_NAME] ([PERSON_NAME]) [PERSON_NAME]" at bounding box center [454, 418] width 430 height 23
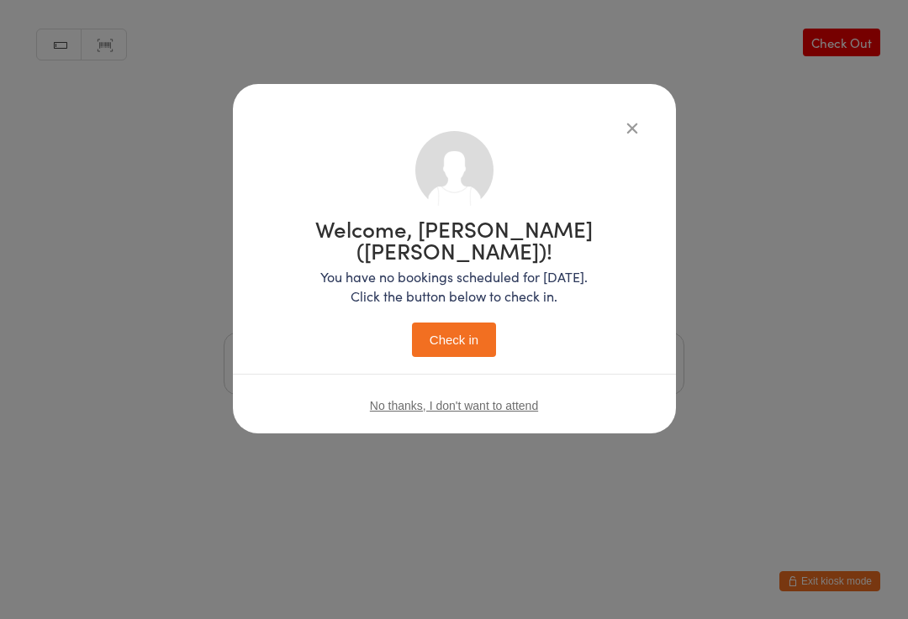
click at [444, 323] on button "Check in" at bounding box center [454, 340] width 84 height 34
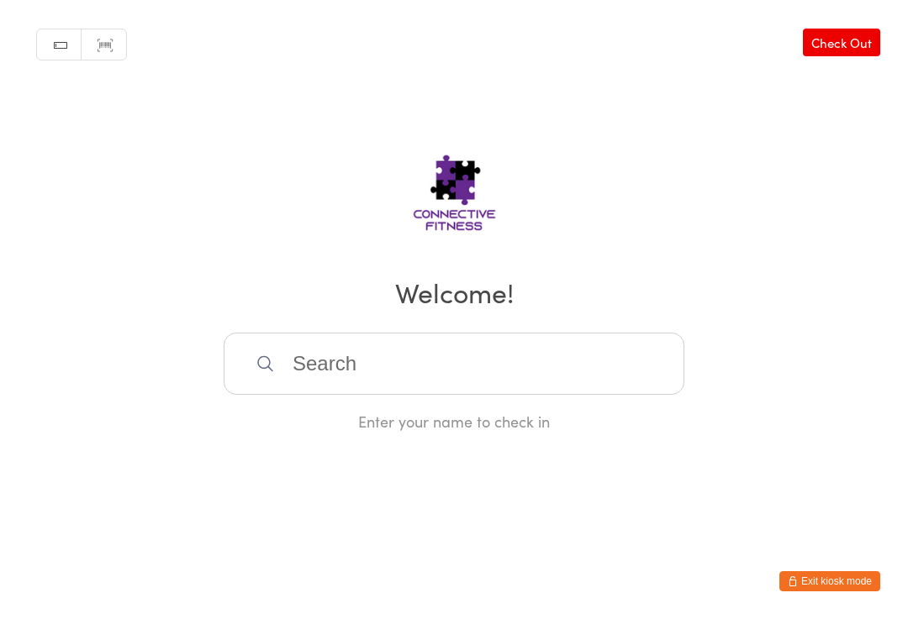
click at [361, 362] on input "search" at bounding box center [454, 364] width 461 height 62
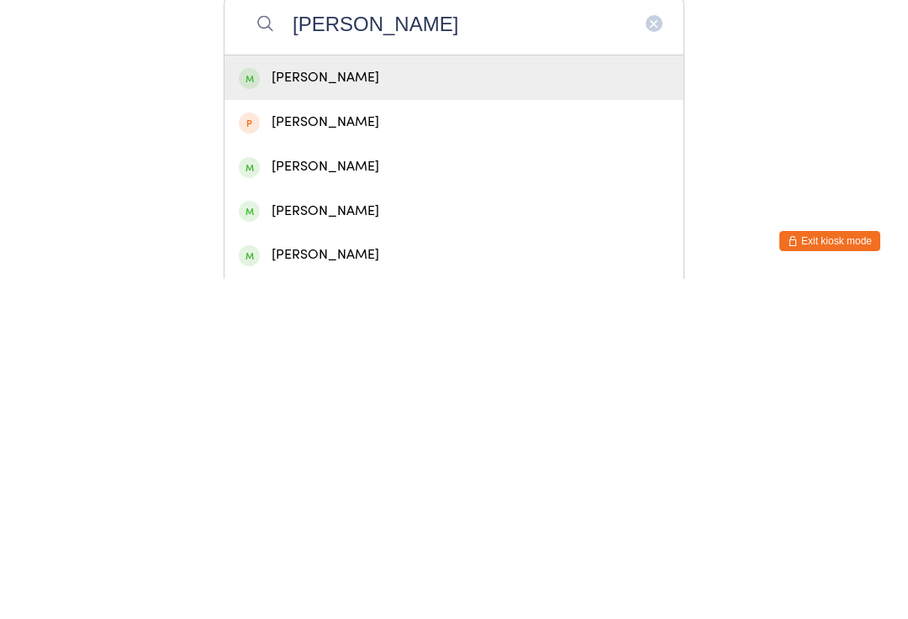
type input "[PERSON_NAME]"
click at [334, 407] on div "[PERSON_NAME]" at bounding box center [454, 418] width 430 height 23
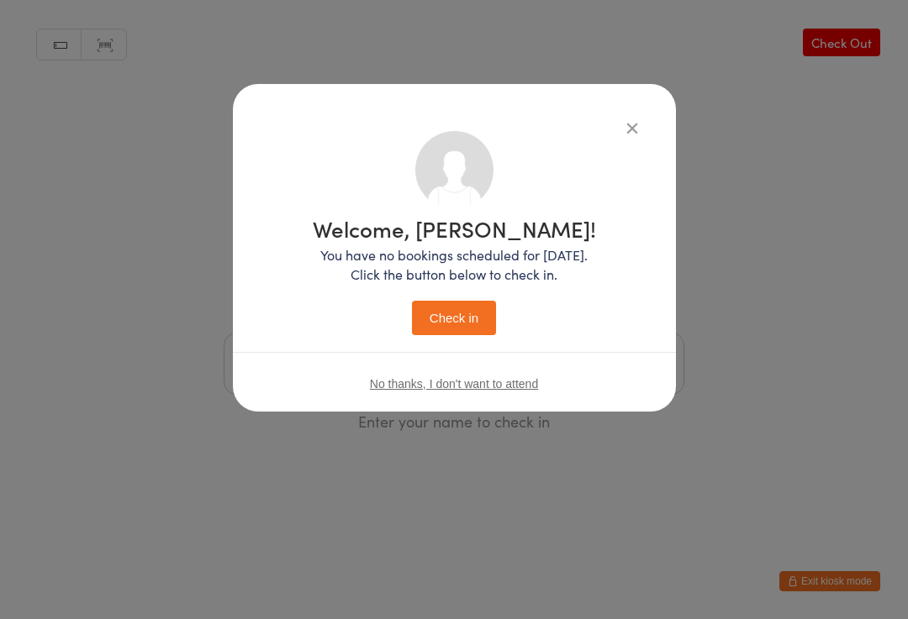
click at [455, 315] on button "Check in" at bounding box center [454, 318] width 84 height 34
